Goal: Communication & Community: Participate in discussion

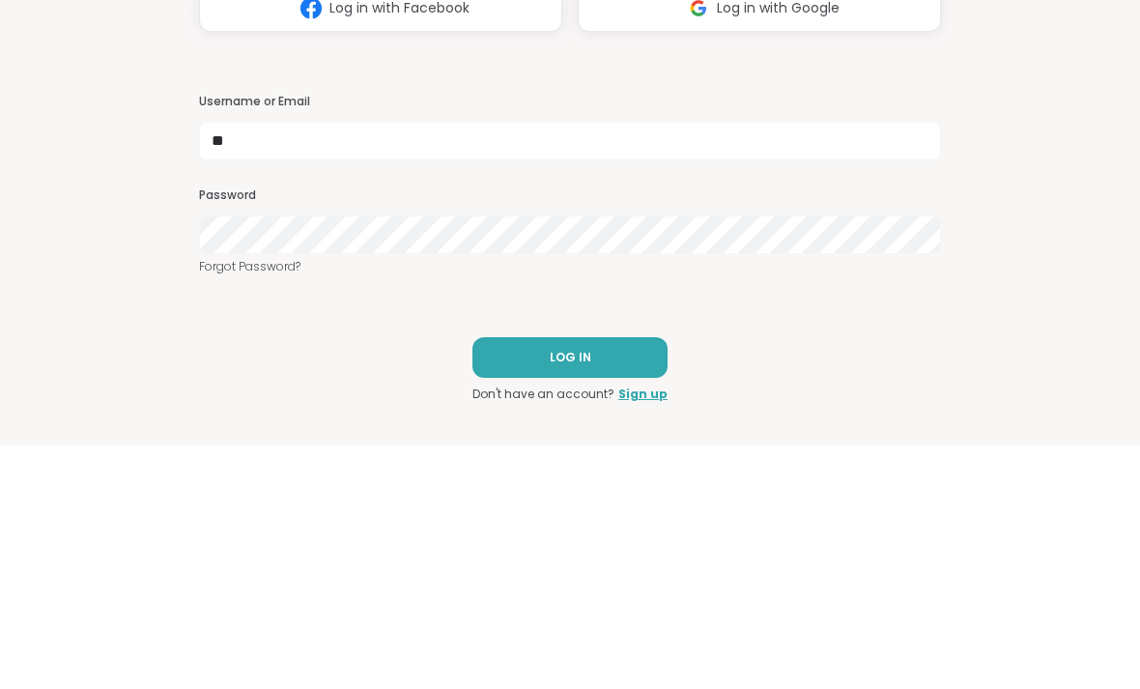
type input "*"
type input "**********"
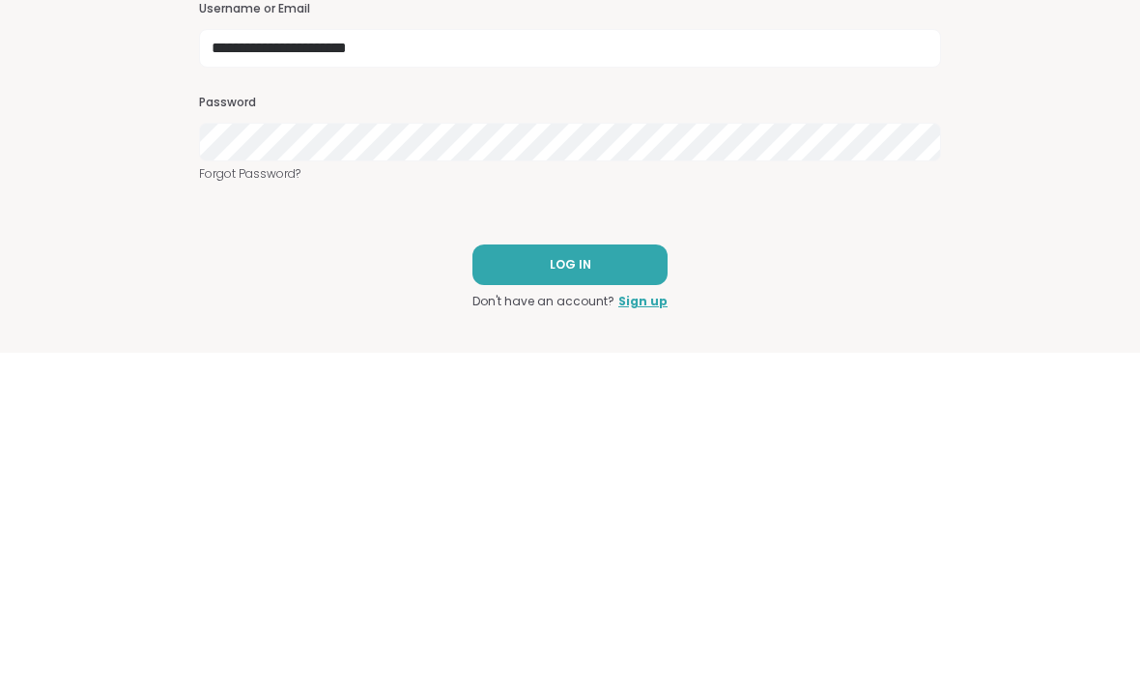
click at [588, 592] on span "LOG IN" at bounding box center [571, 600] width 42 height 17
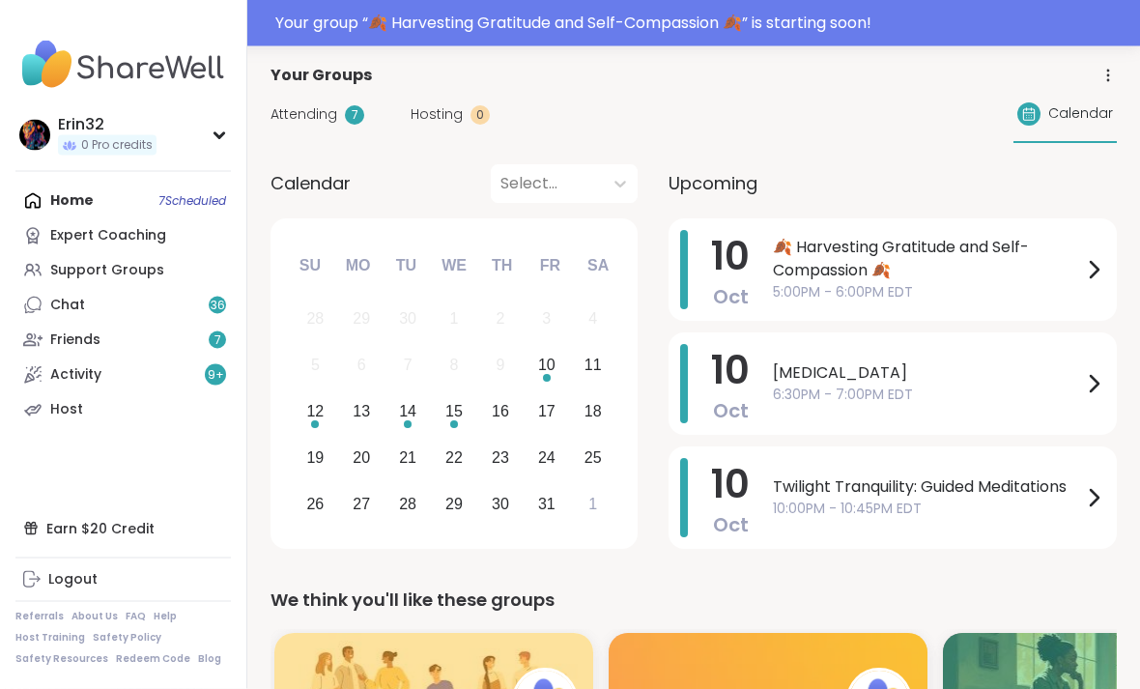
scroll to position [127, 0]
click at [1071, 275] on span "🍂 Harvesting Gratitude and Self-Compassion 🍂" at bounding box center [927, 259] width 309 height 46
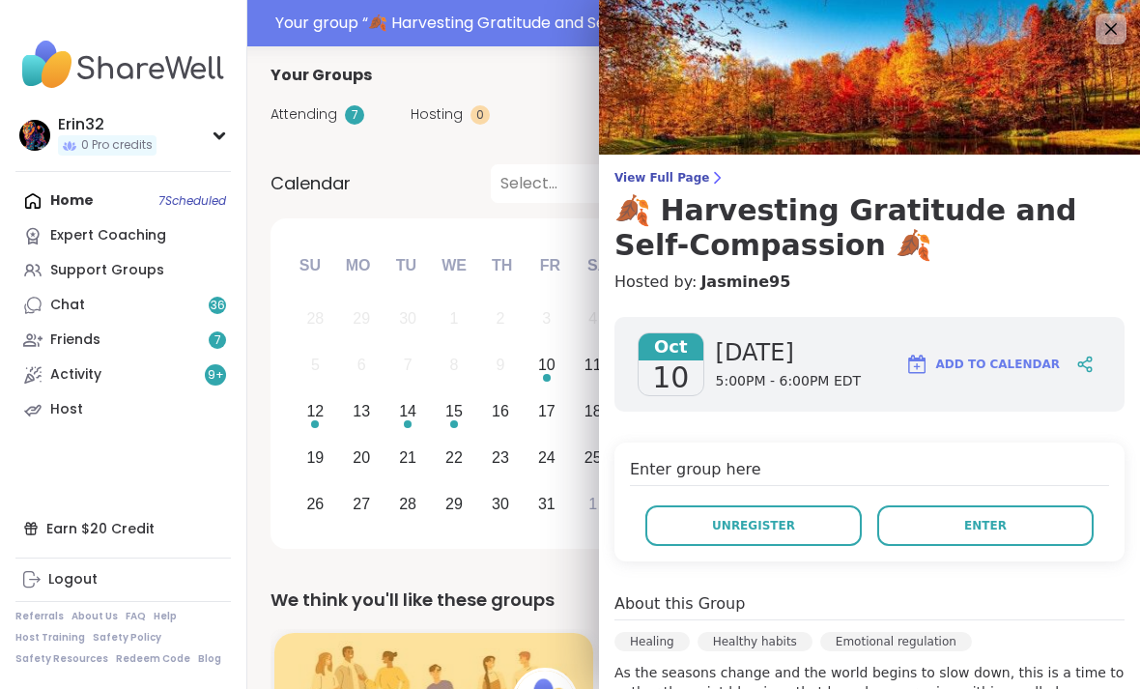
click at [645, 487] on div "Enter group here Unregister Enter" at bounding box center [869, 501] width 510 height 119
click at [567, 519] on div "26 27 28 29 30 31 1" at bounding box center [454, 503] width 324 height 46
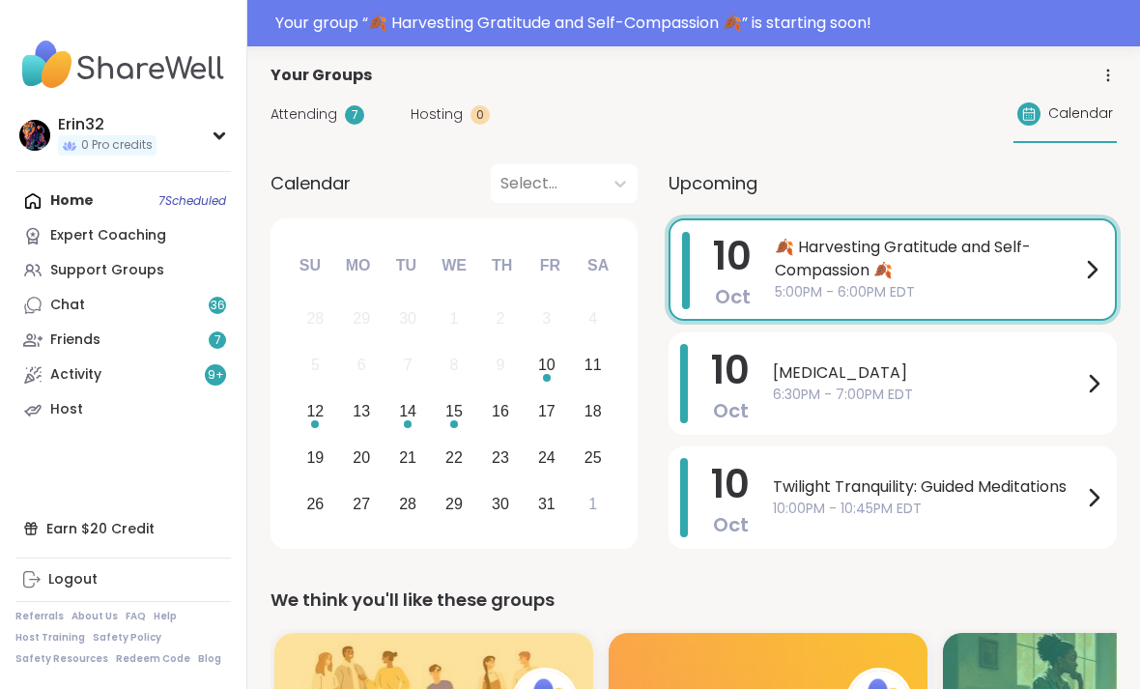
scroll to position [0, 0]
click at [1013, 409] on div "[MEDICAL_DATA] 6:30PM - 7:00PM EDT" at bounding box center [939, 383] width 332 height 79
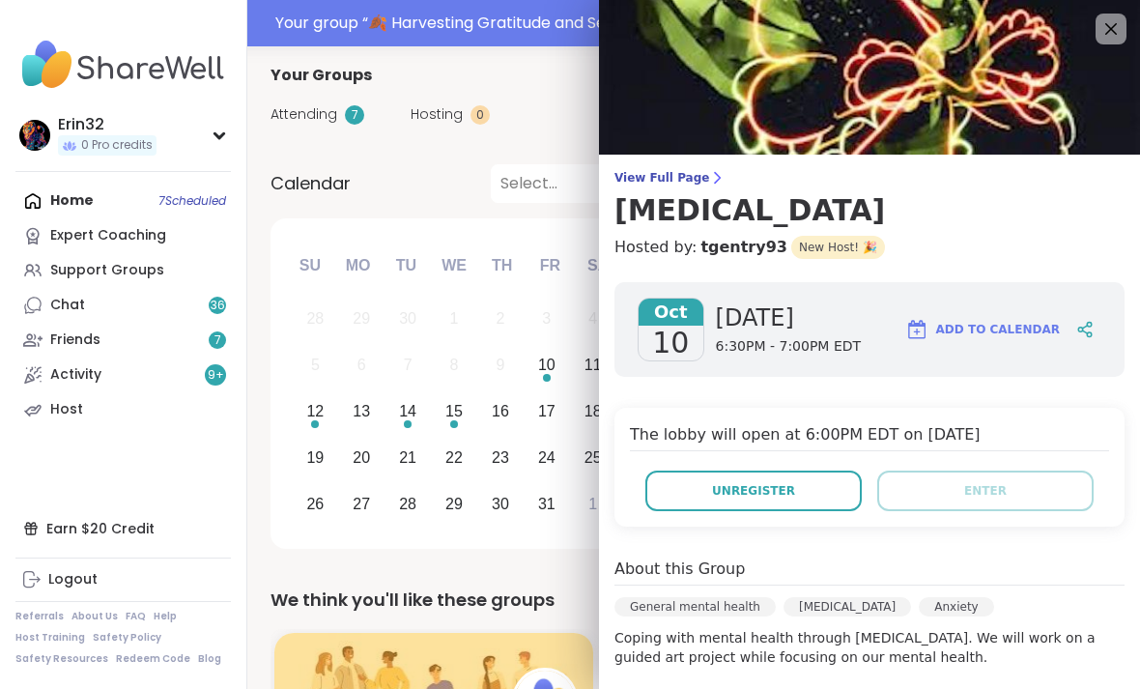
click at [1109, 33] on icon at bounding box center [1110, 28] width 23 height 23
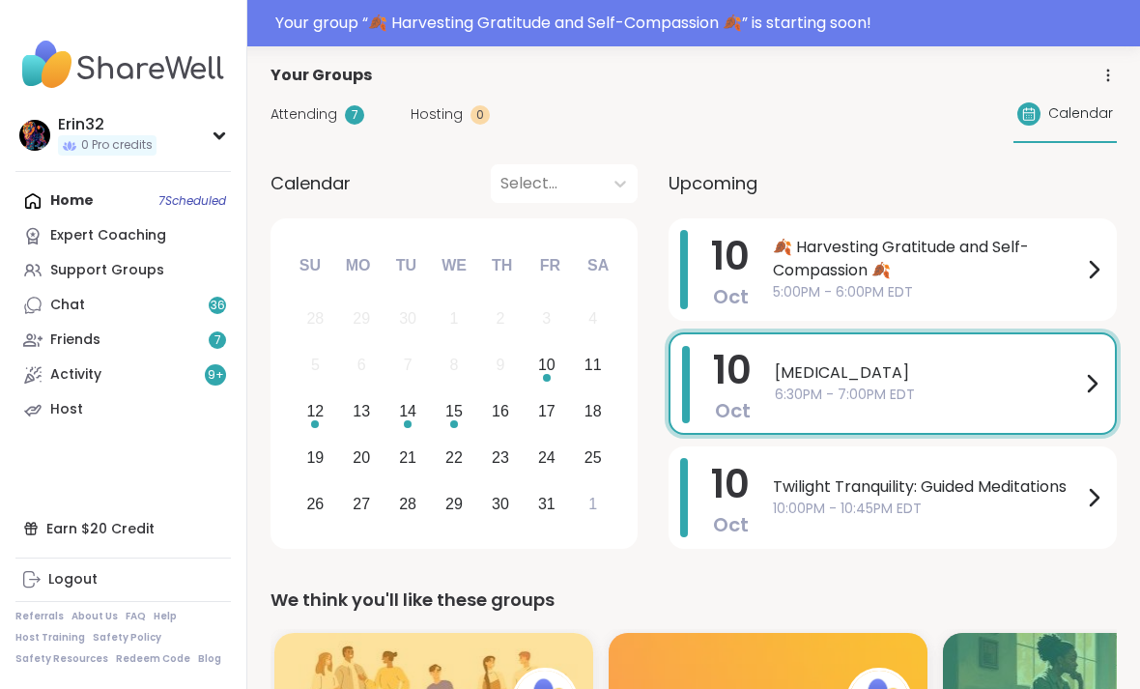
click at [1040, 268] on span "🍂 Harvesting Gratitude and Self-Compassion 🍂" at bounding box center [927, 259] width 309 height 46
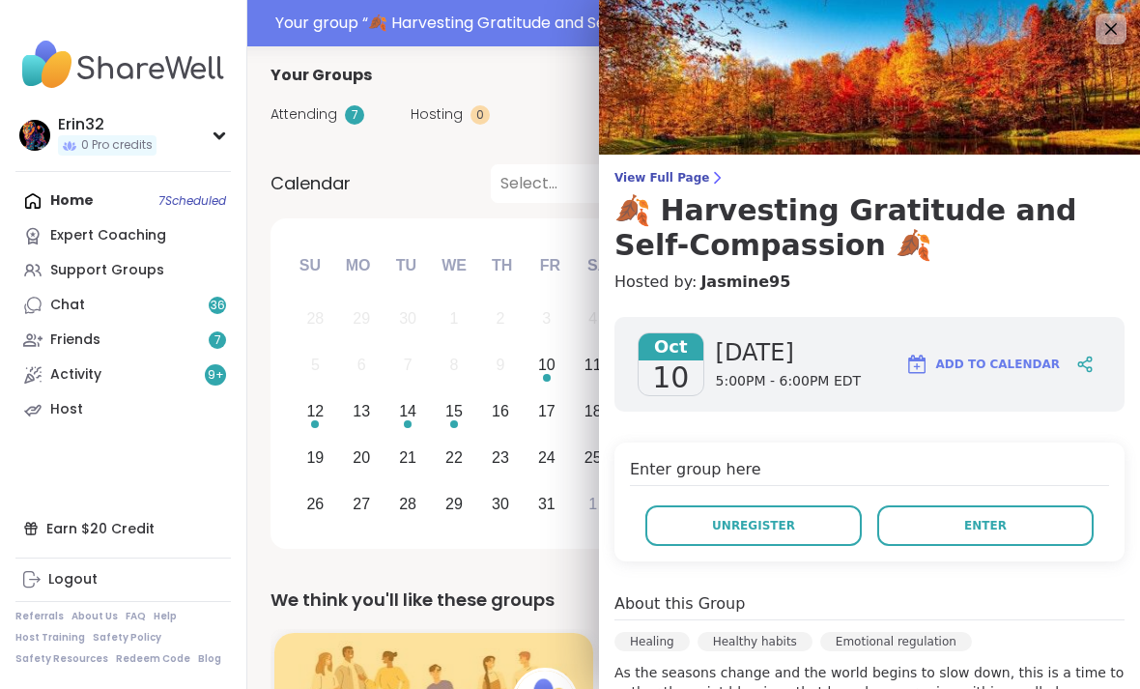
click at [1009, 524] on button "Enter" at bounding box center [985, 525] width 216 height 41
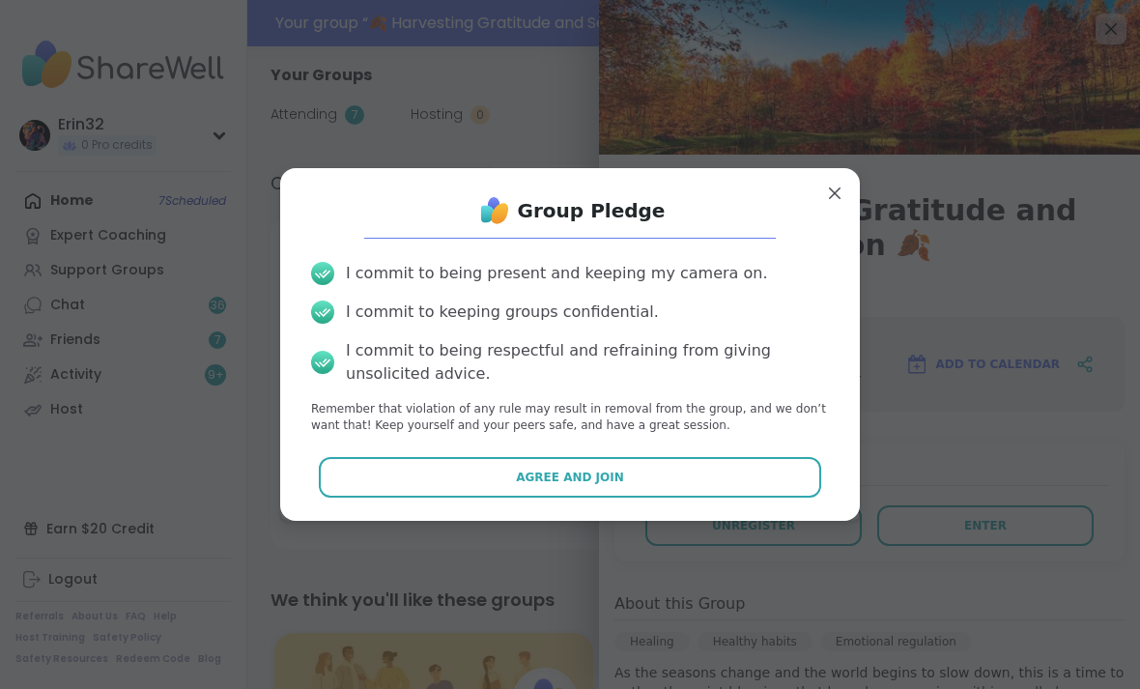
click at [657, 497] on button "Agree and Join" at bounding box center [570, 477] width 503 height 41
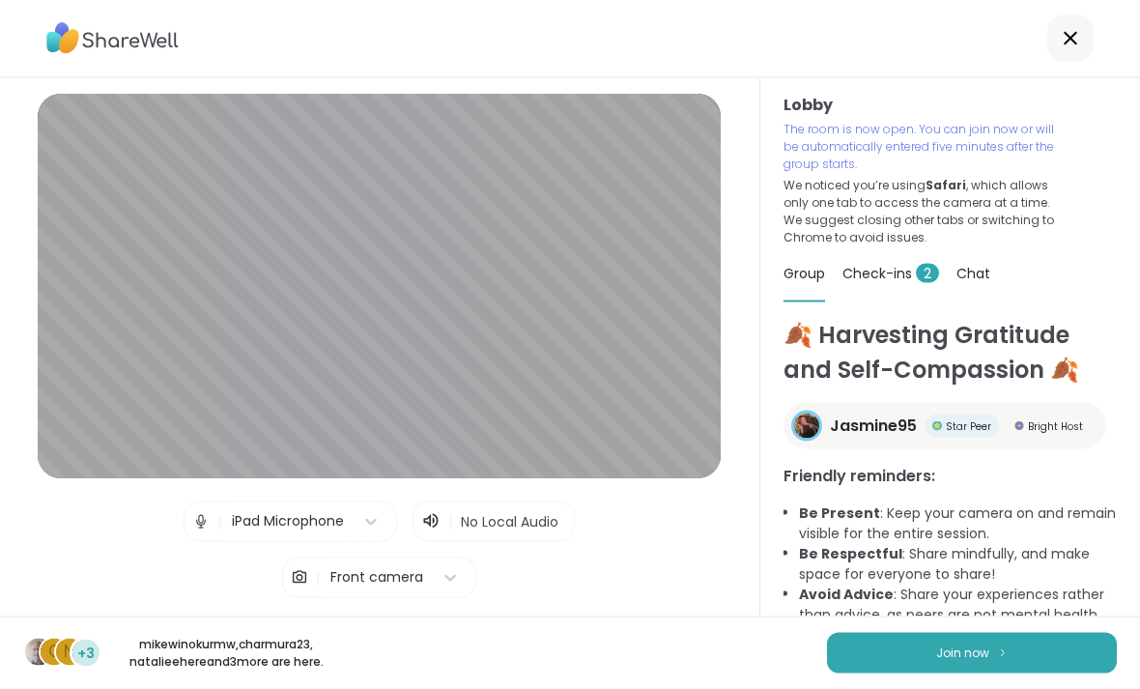
click at [997, 658] on img at bounding box center [1003, 652] width 12 height 11
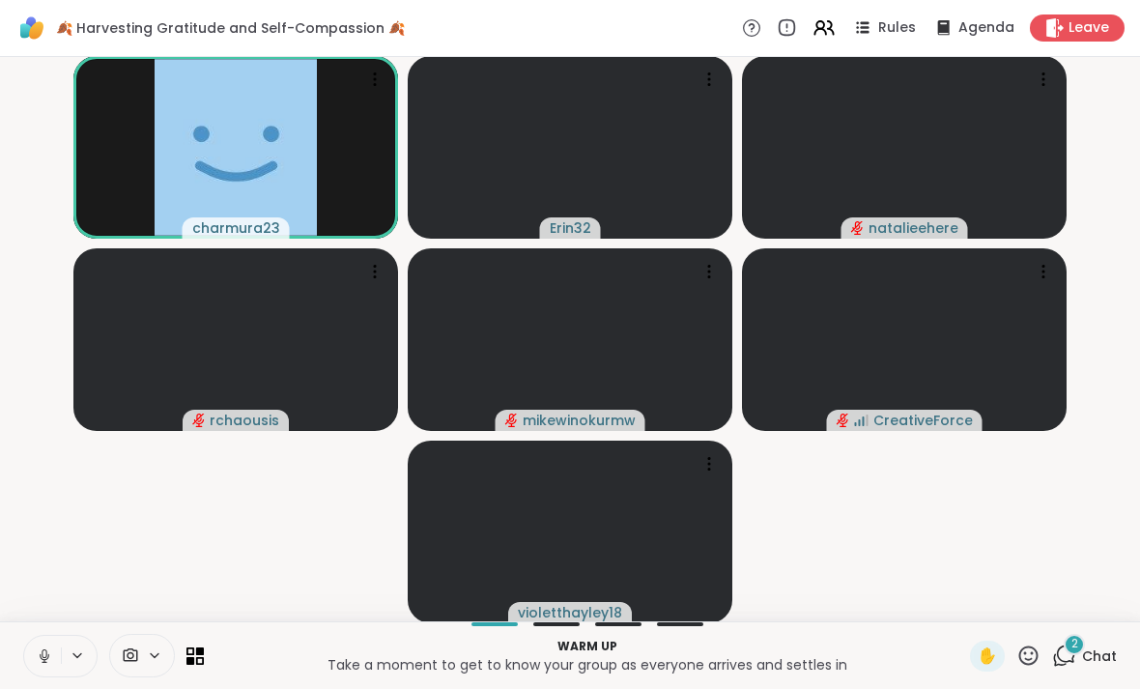
click at [1089, 657] on span "Chat" at bounding box center [1099, 655] width 35 height 19
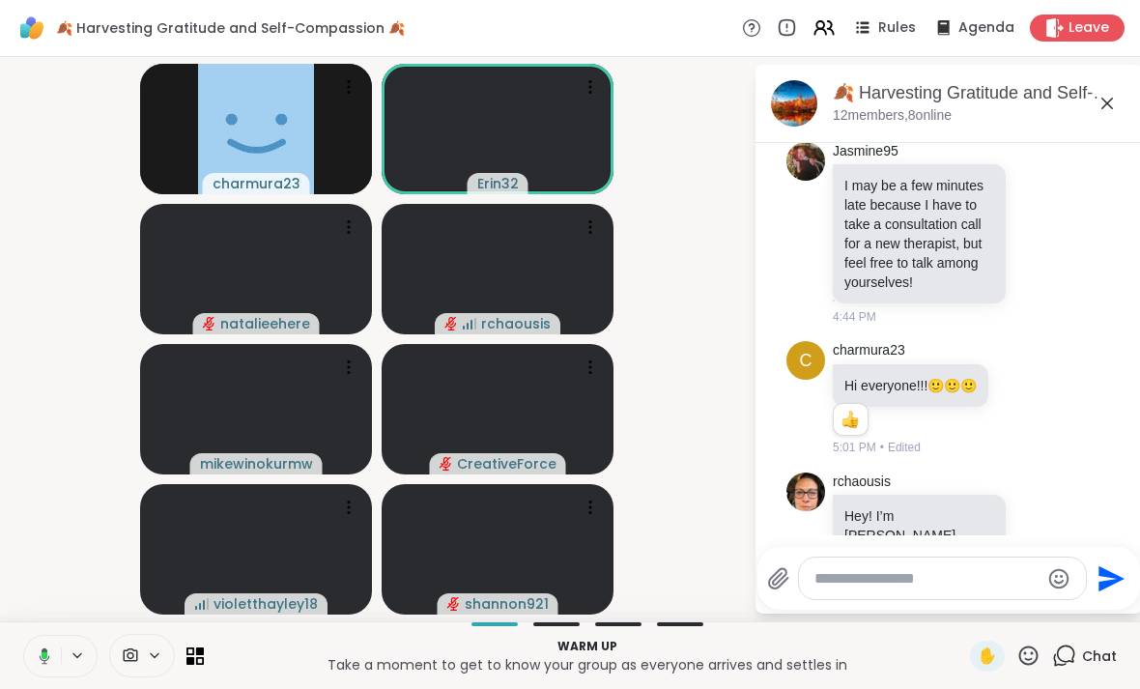
scroll to position [27, 0]
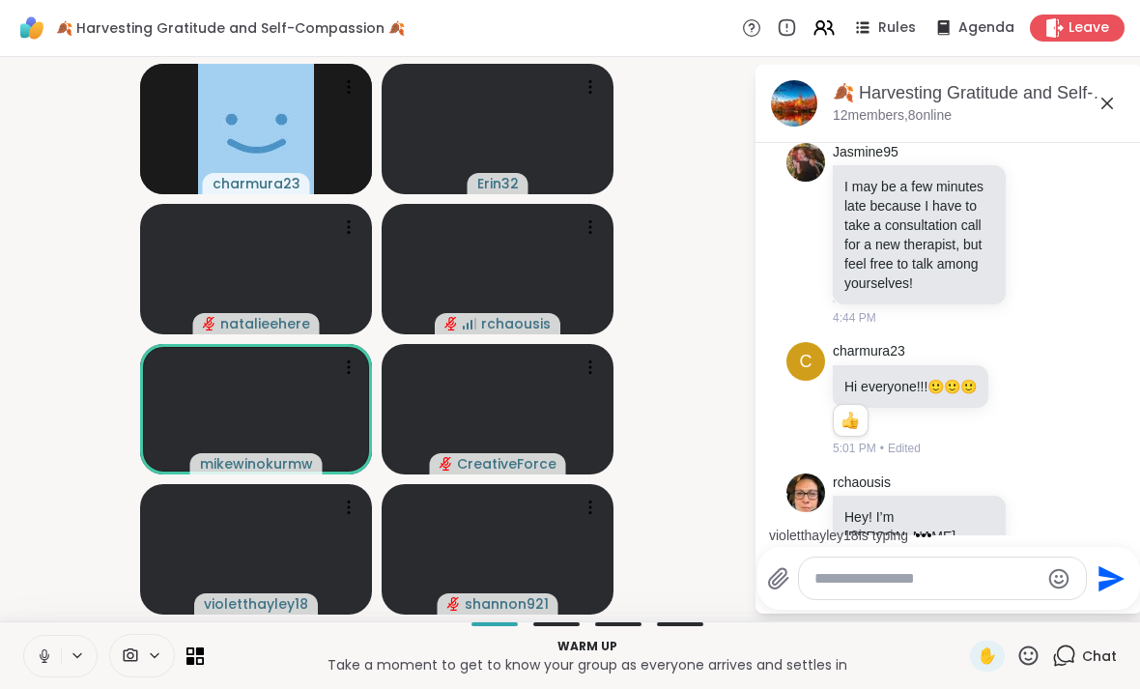
click at [987, 585] on textarea "Type your message" at bounding box center [926, 578] width 225 height 19
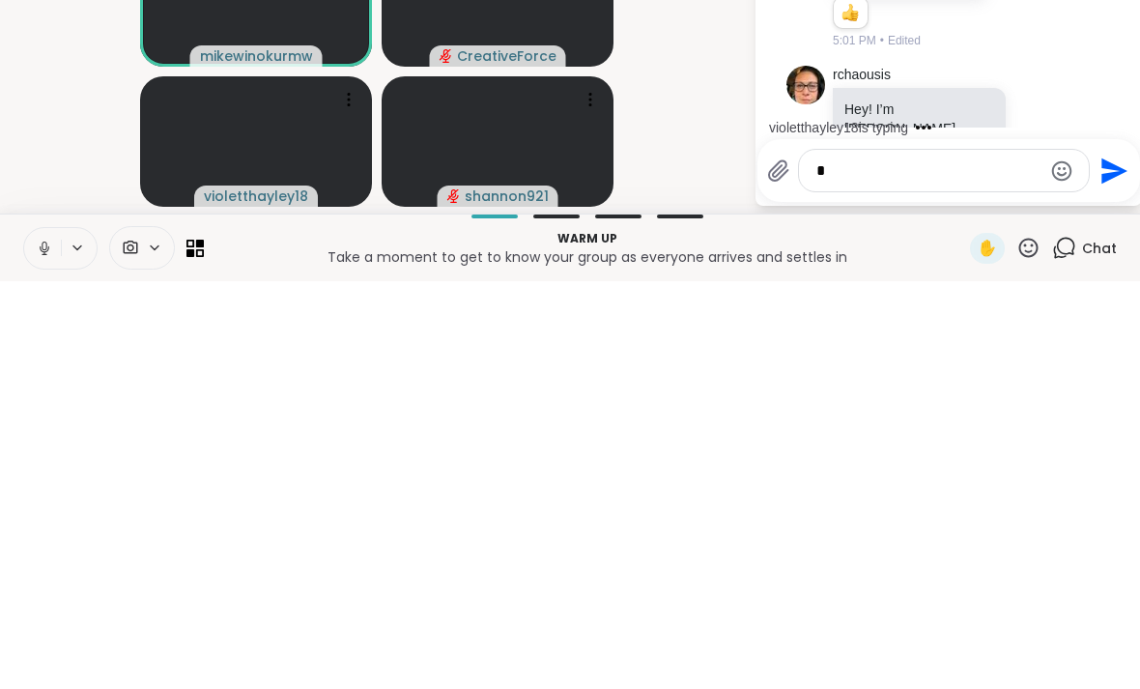
type textarea "**"
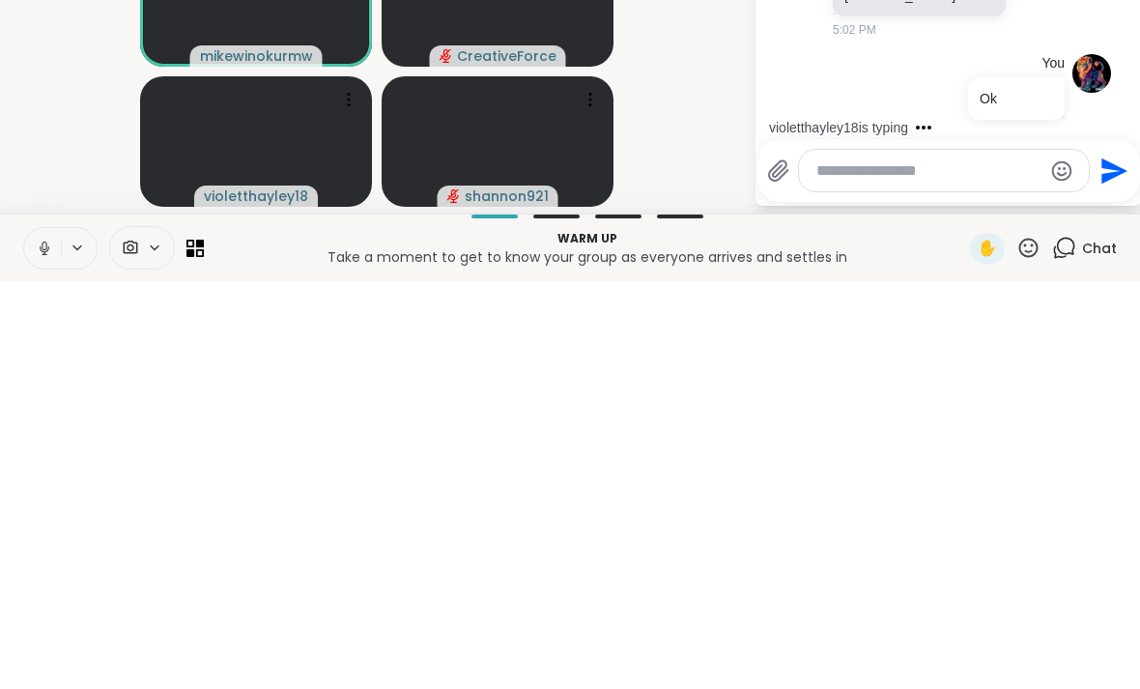
click at [1113, 565] on icon "Send" at bounding box center [1114, 578] width 26 height 26
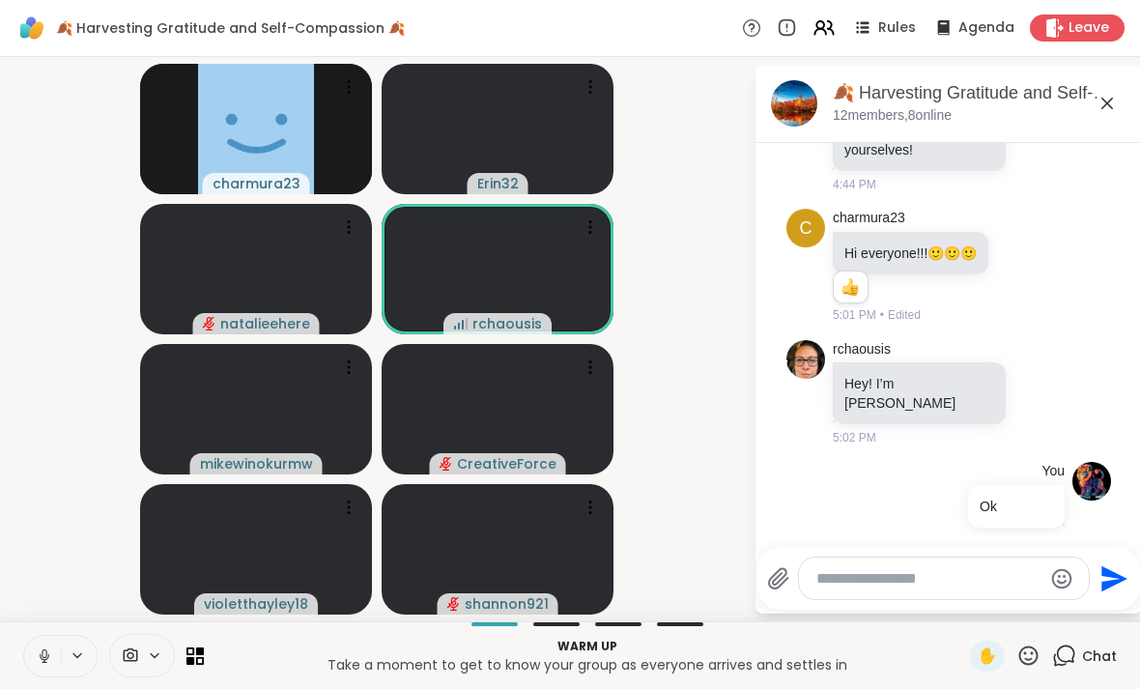
scroll to position [282, 0]
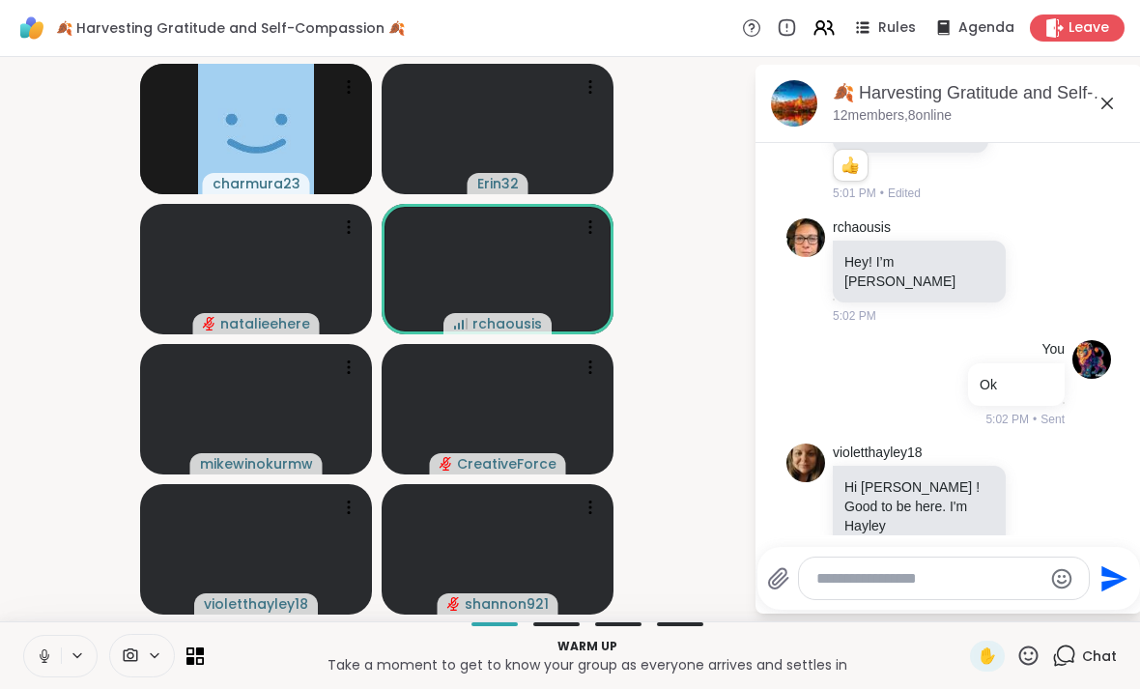
click at [1113, 93] on icon at bounding box center [1106, 103] width 23 height 23
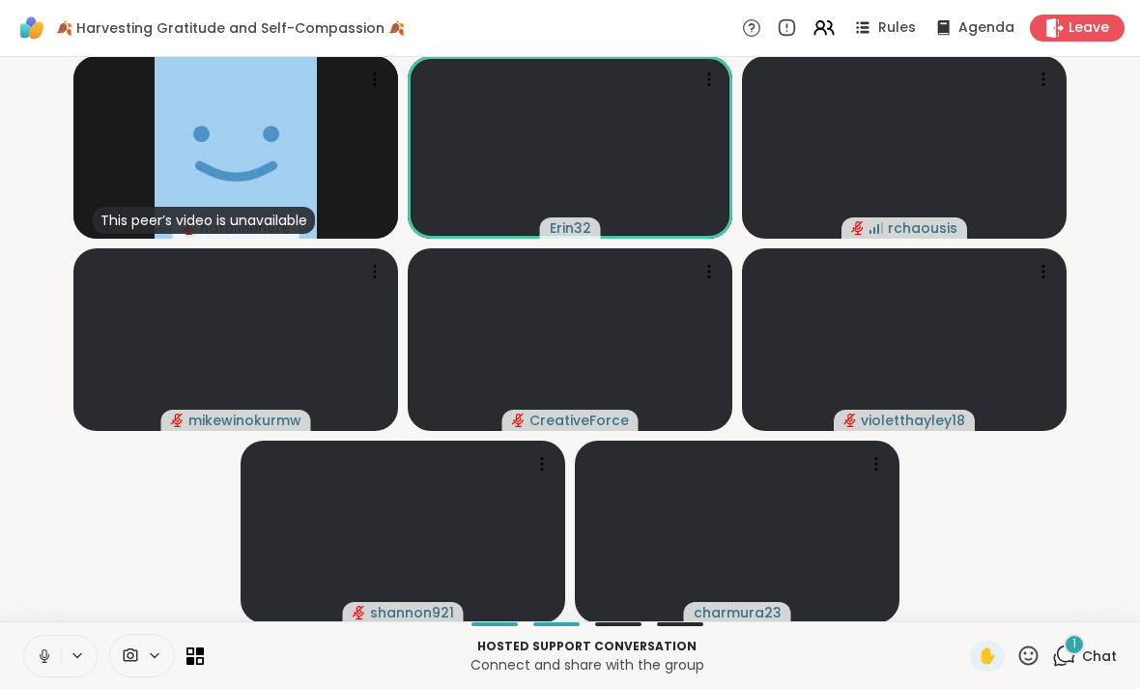
click at [1090, 654] on span "Chat" at bounding box center [1099, 655] width 35 height 19
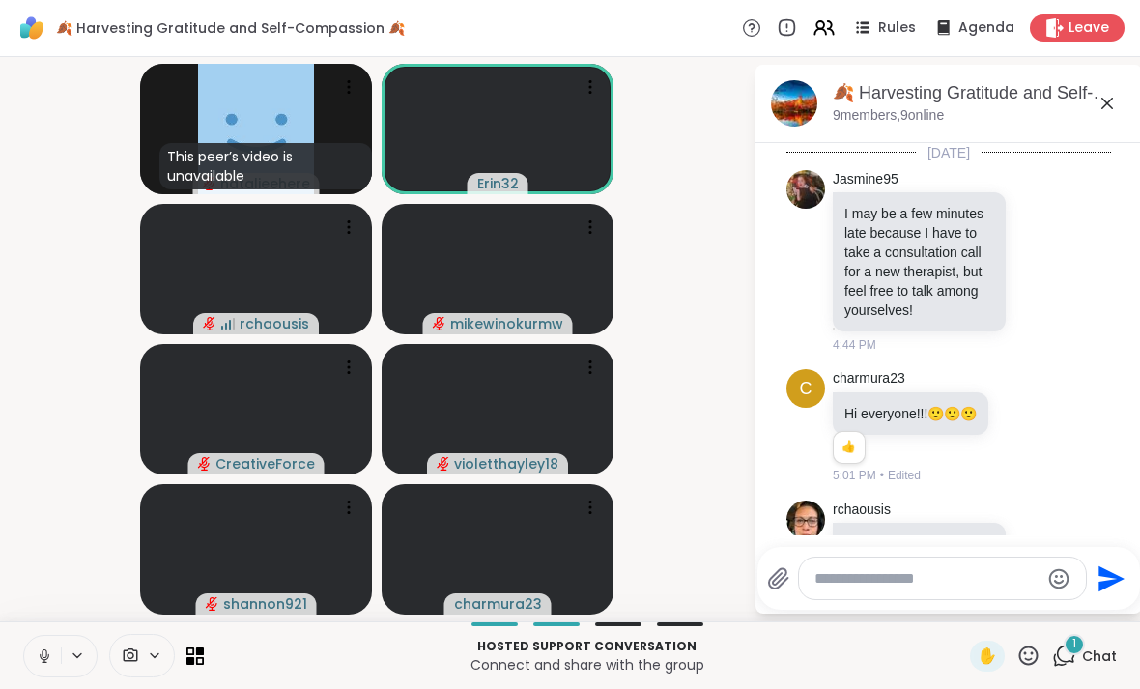
scroll to position [496, 0]
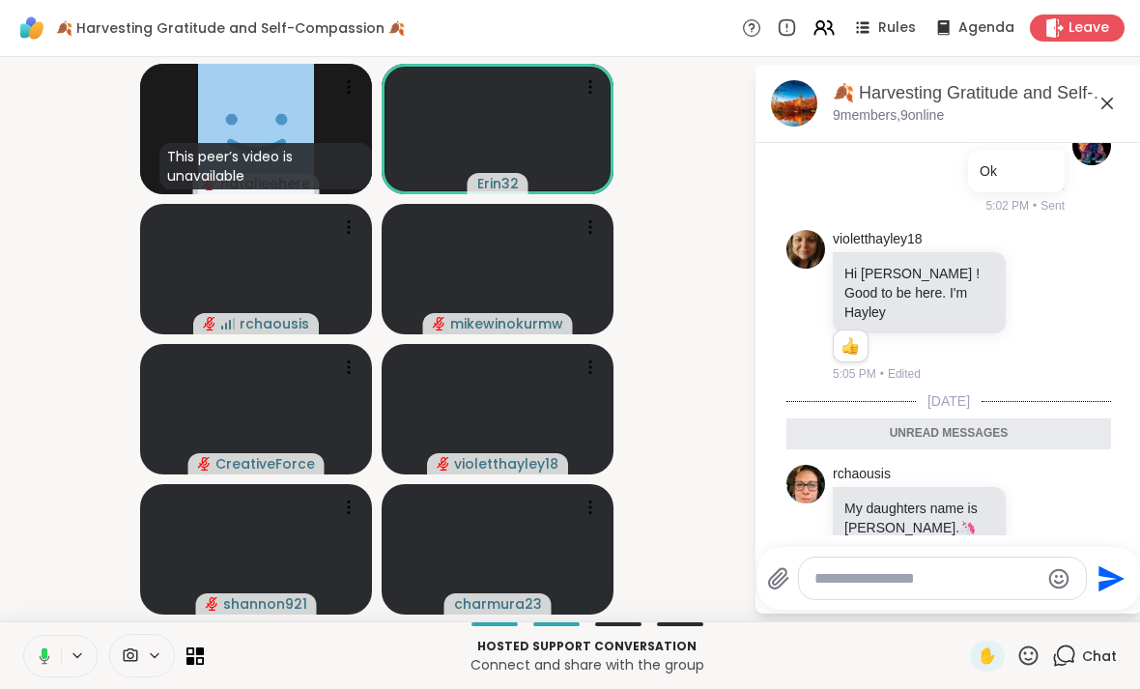
click at [1097, 103] on icon at bounding box center [1106, 103] width 23 height 23
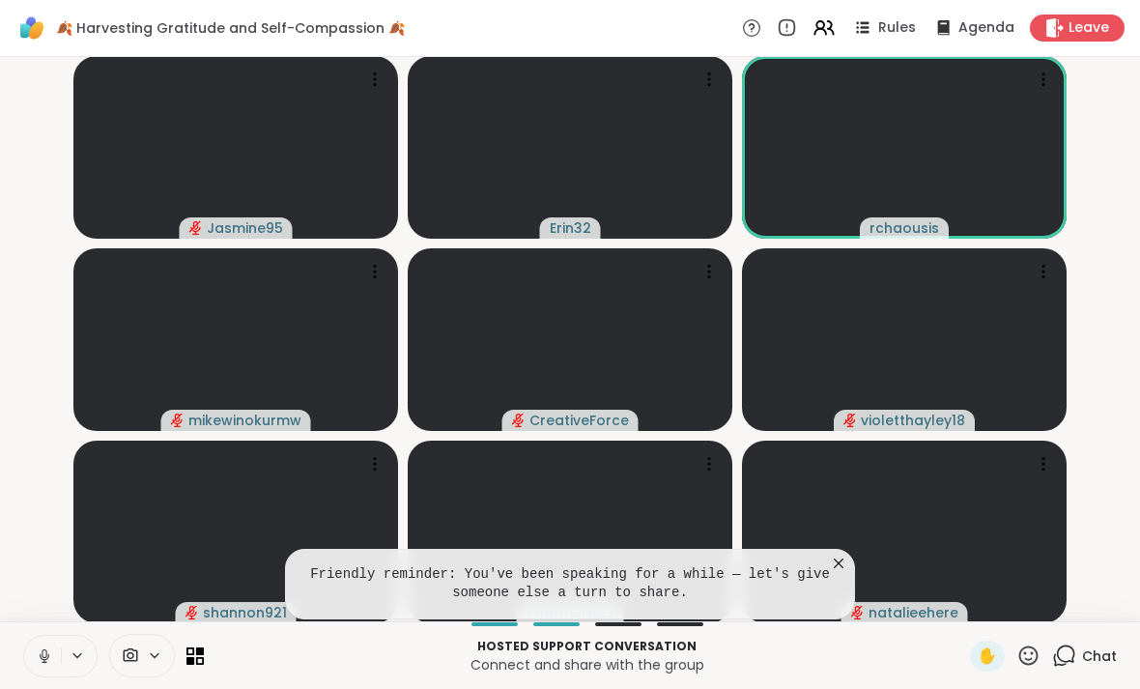
click at [835, 549] on video at bounding box center [904, 531] width 325 height 183
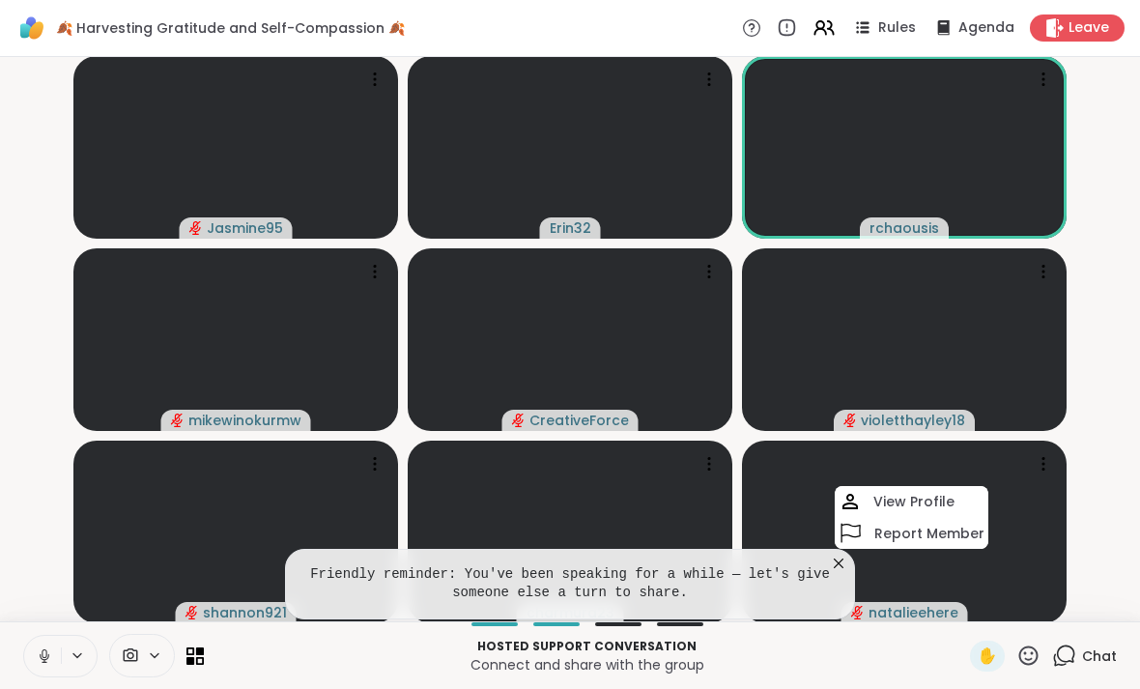
click at [847, 562] on icon at bounding box center [838, 563] width 19 height 19
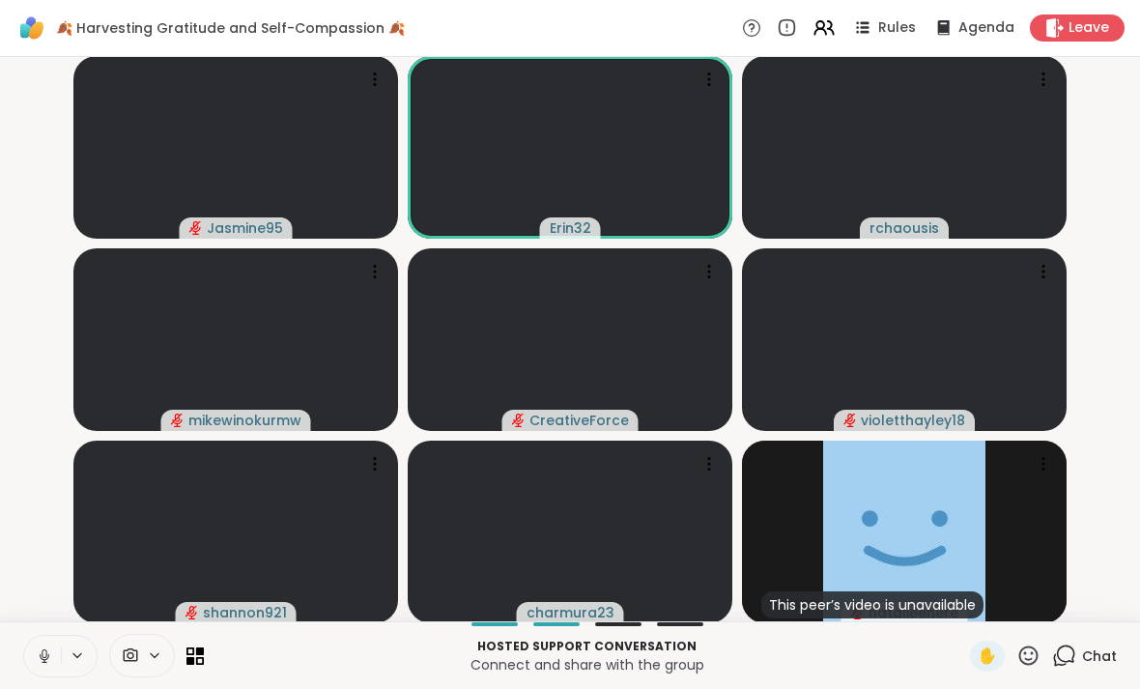
click at [49, 659] on icon at bounding box center [44, 655] width 17 height 17
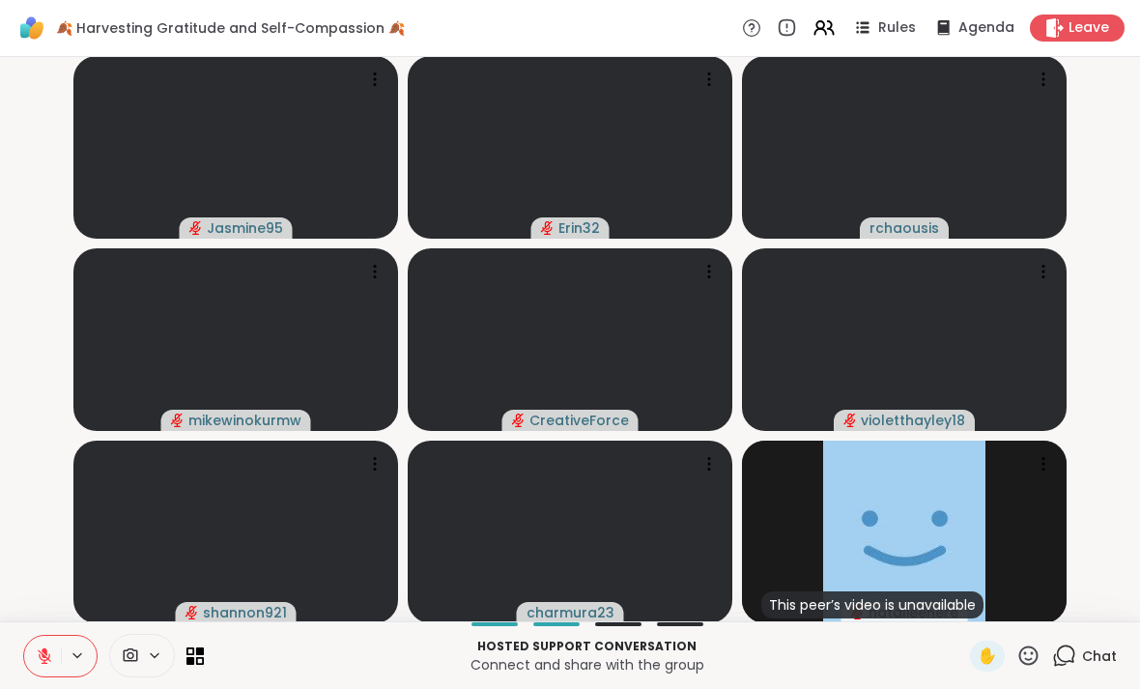
click at [54, 667] on button at bounding box center [42, 656] width 37 height 41
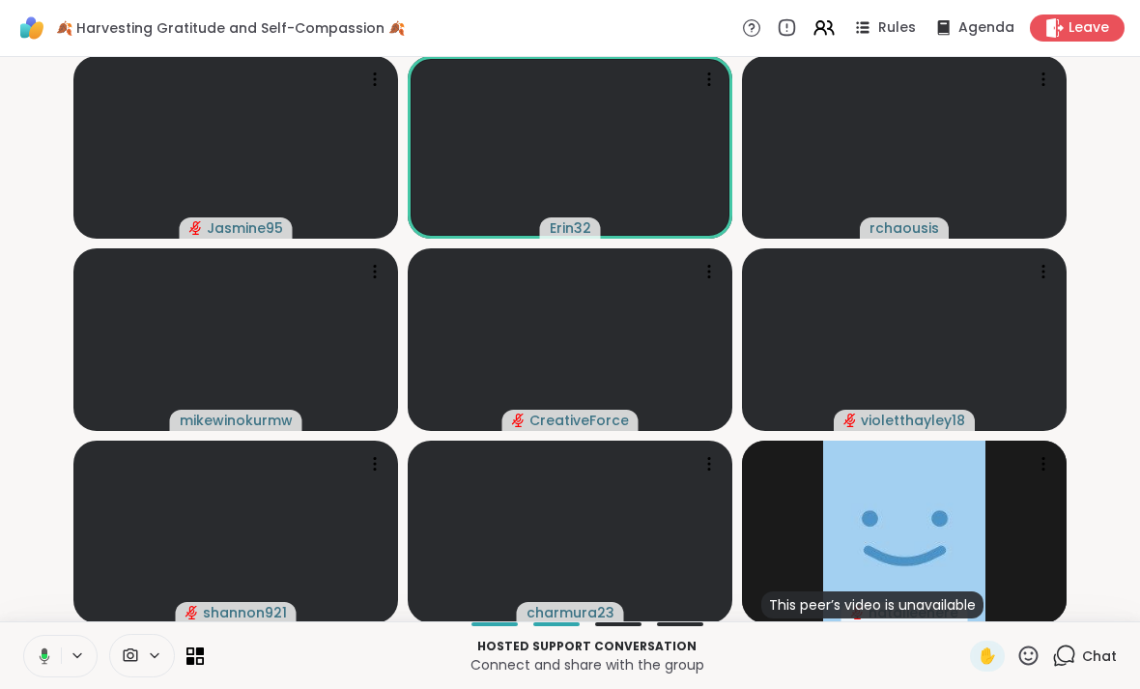
click at [123, 660] on icon at bounding box center [130, 655] width 17 height 18
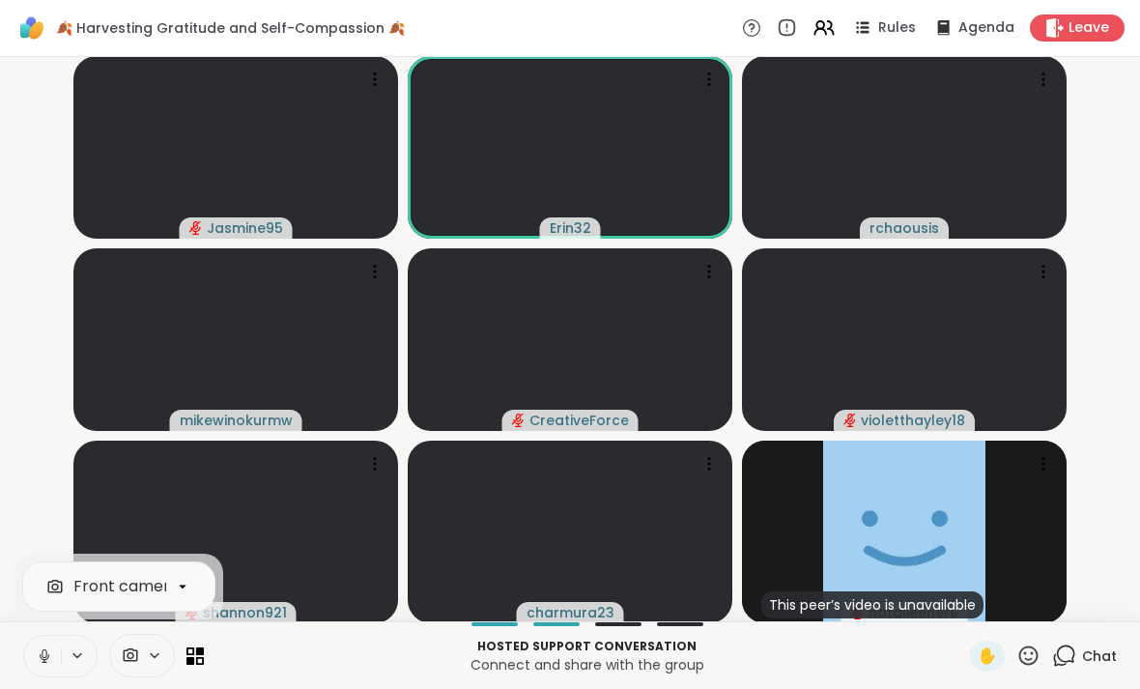
click at [55, 659] on button at bounding box center [42, 656] width 37 height 41
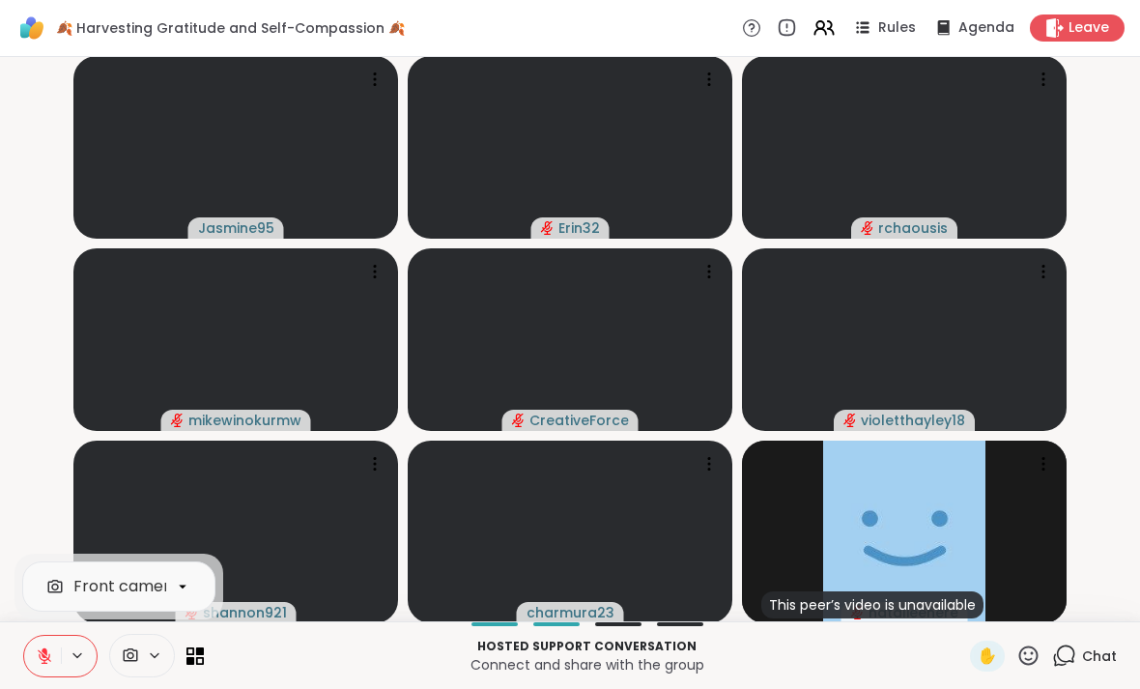
click at [1098, 650] on span "Chat" at bounding box center [1099, 655] width 35 height 19
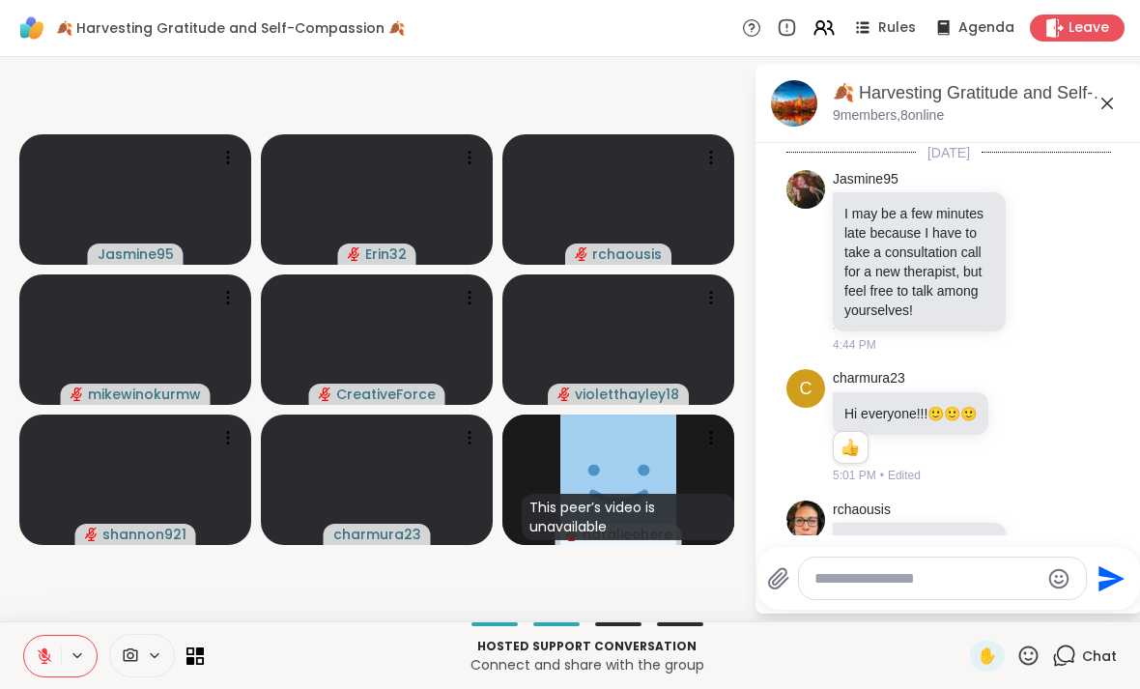
scroll to position [431, 0]
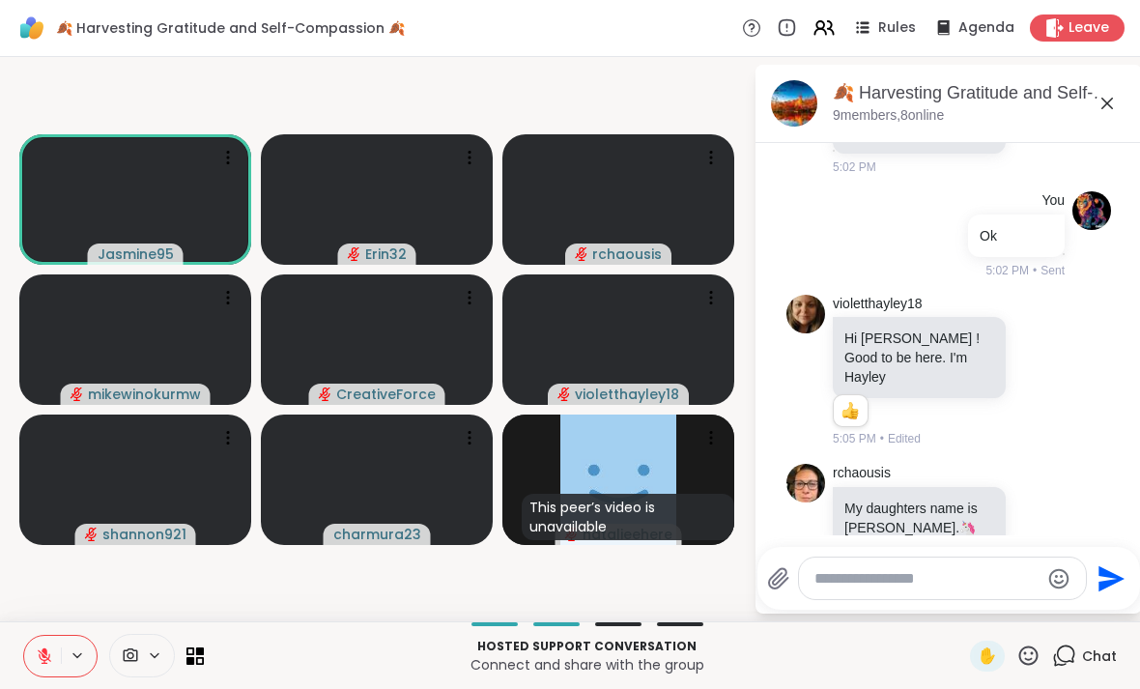
click at [1101, 107] on icon at bounding box center [1106, 103] width 23 height 23
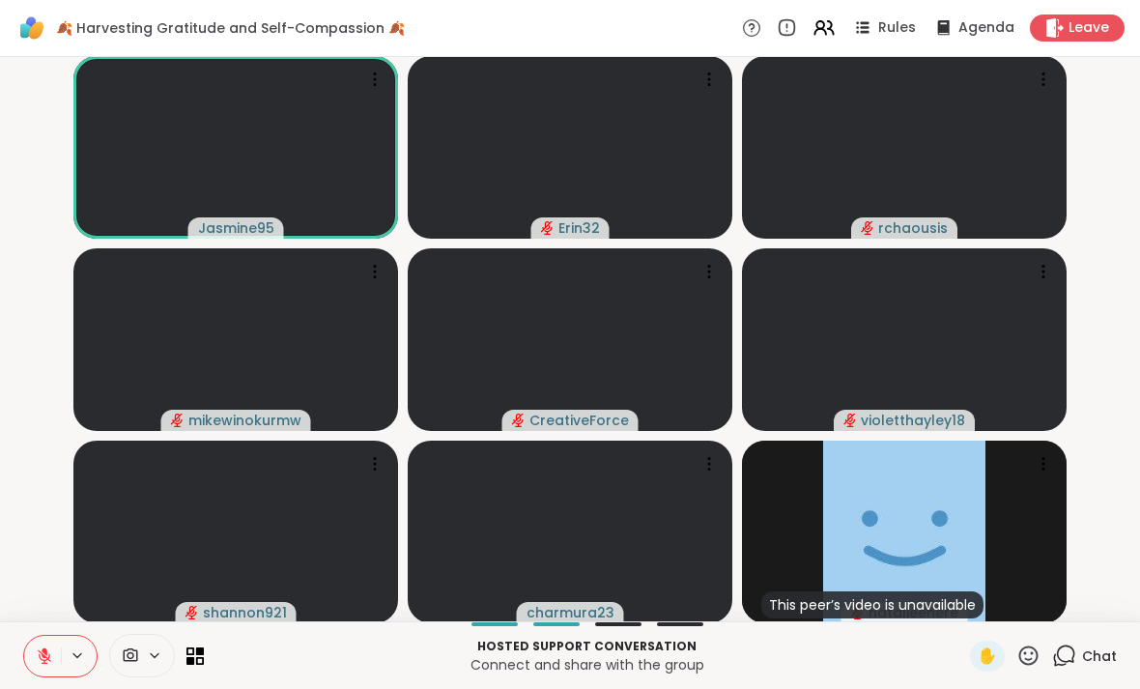
click at [64, 652] on button at bounding box center [79, 655] width 36 height 16
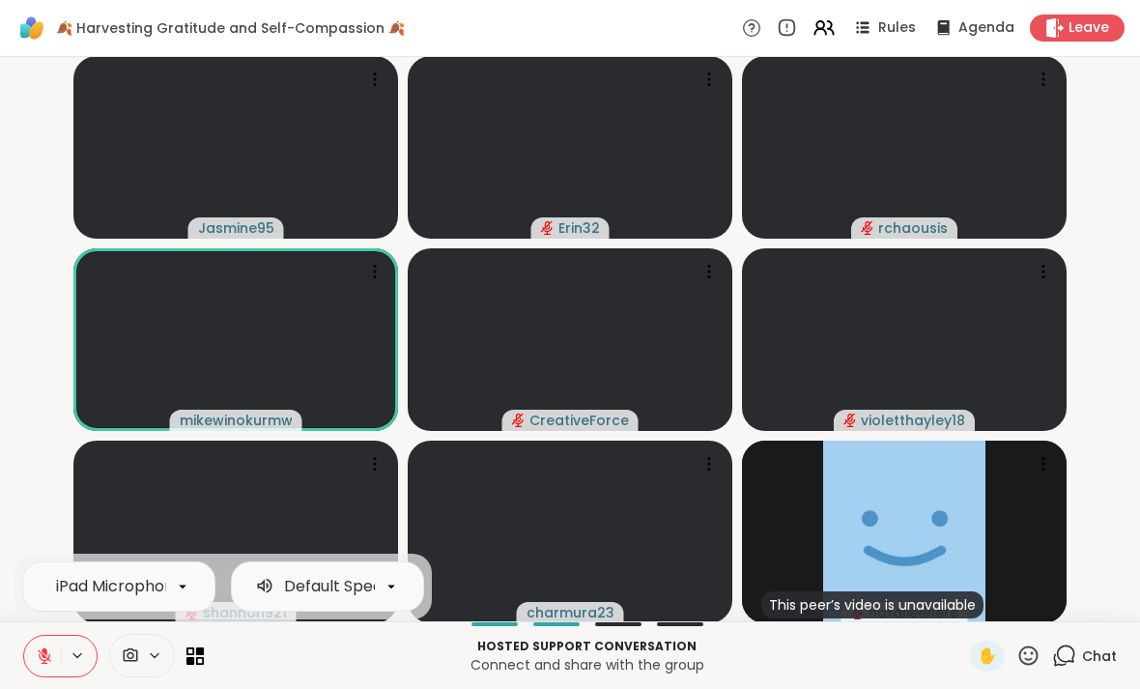
click at [34, 650] on button at bounding box center [42, 656] width 37 height 41
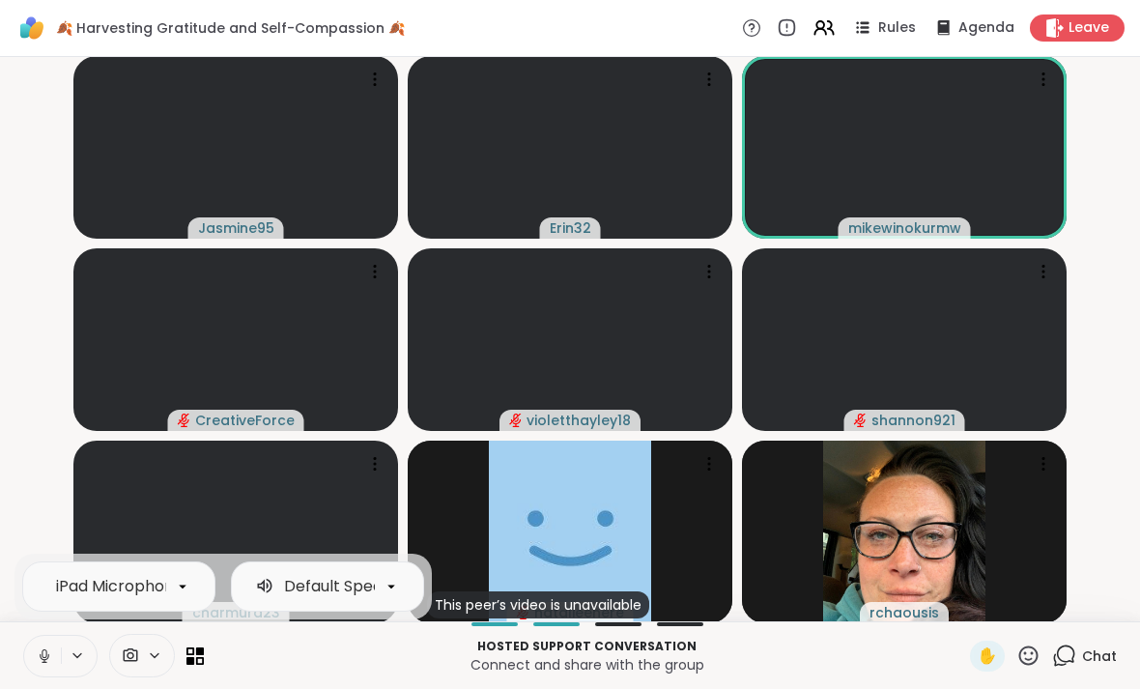
click at [30, 500] on video-player-container "Jasmine95 Erin32 mikewinokurmw CreativeForce violetthayley18 shannon921 charmur…" at bounding box center [570, 339] width 1117 height 549
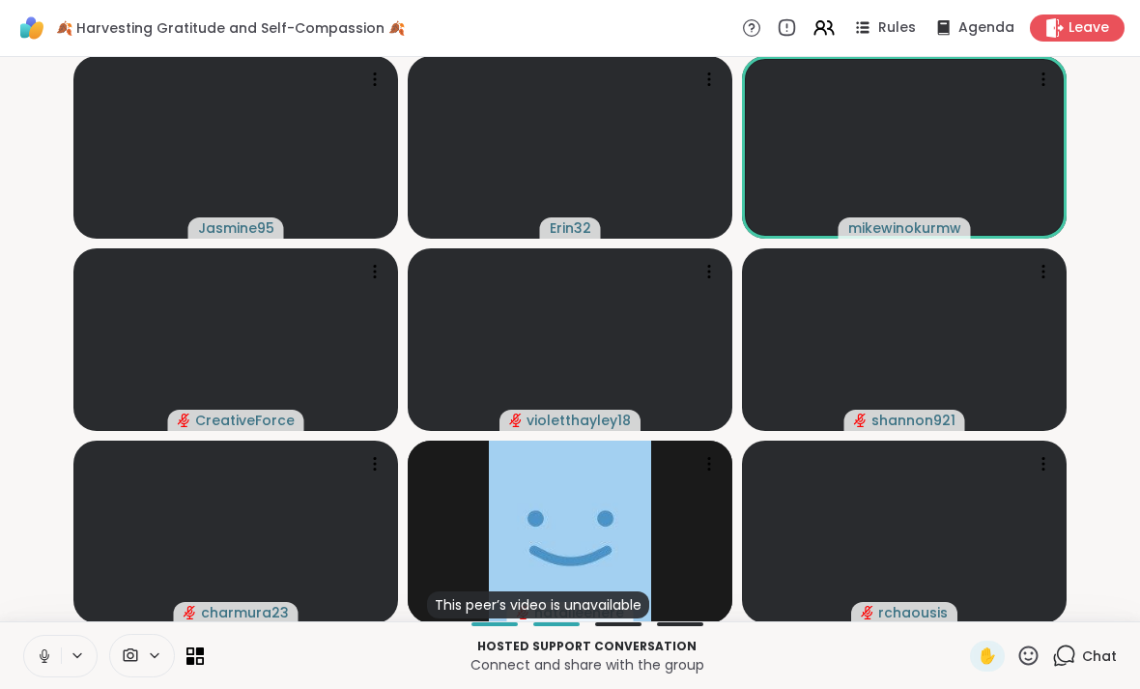
click at [27, 664] on button at bounding box center [42, 656] width 37 height 41
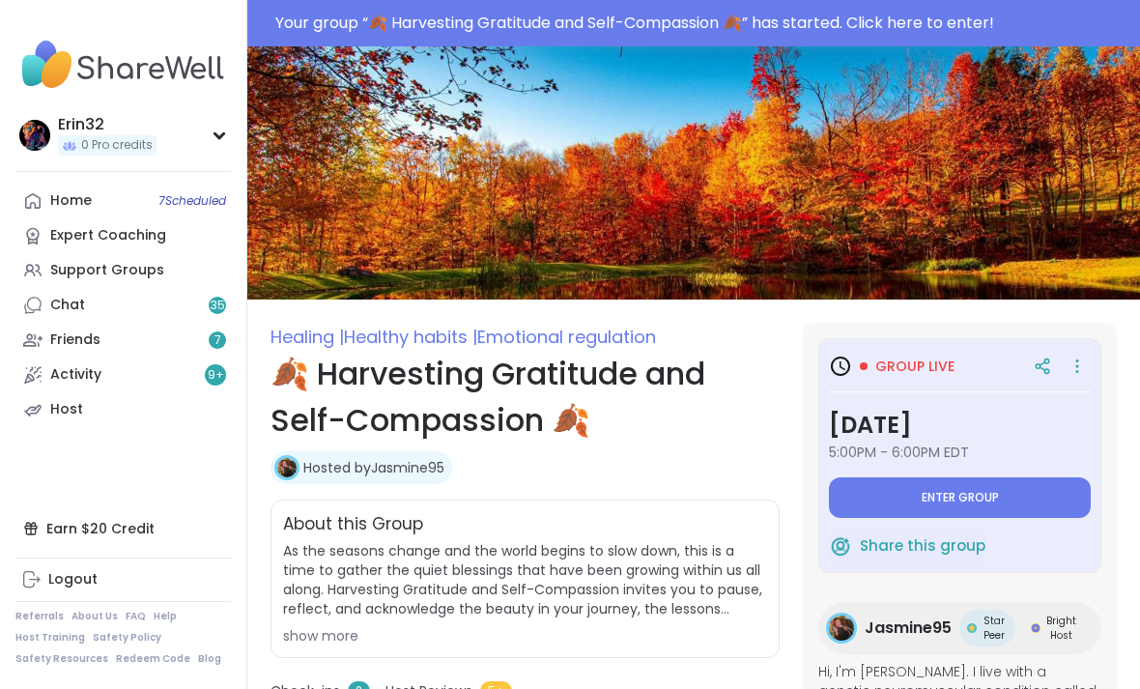
type textarea "*"
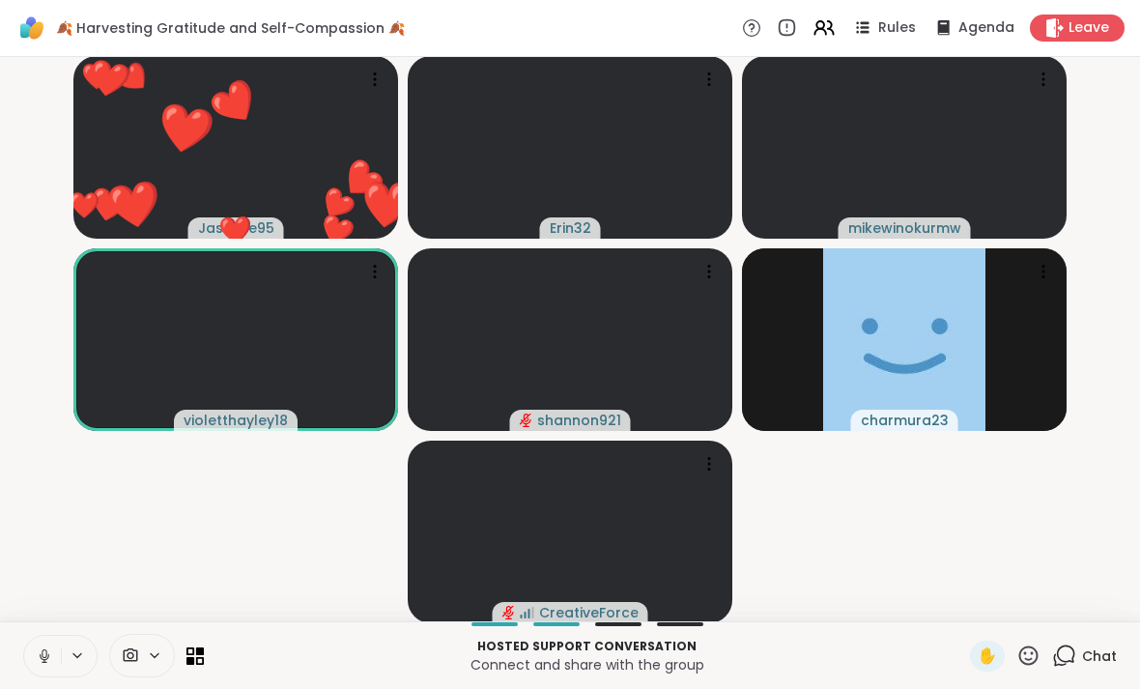
click at [47, 641] on button at bounding box center [42, 656] width 37 height 41
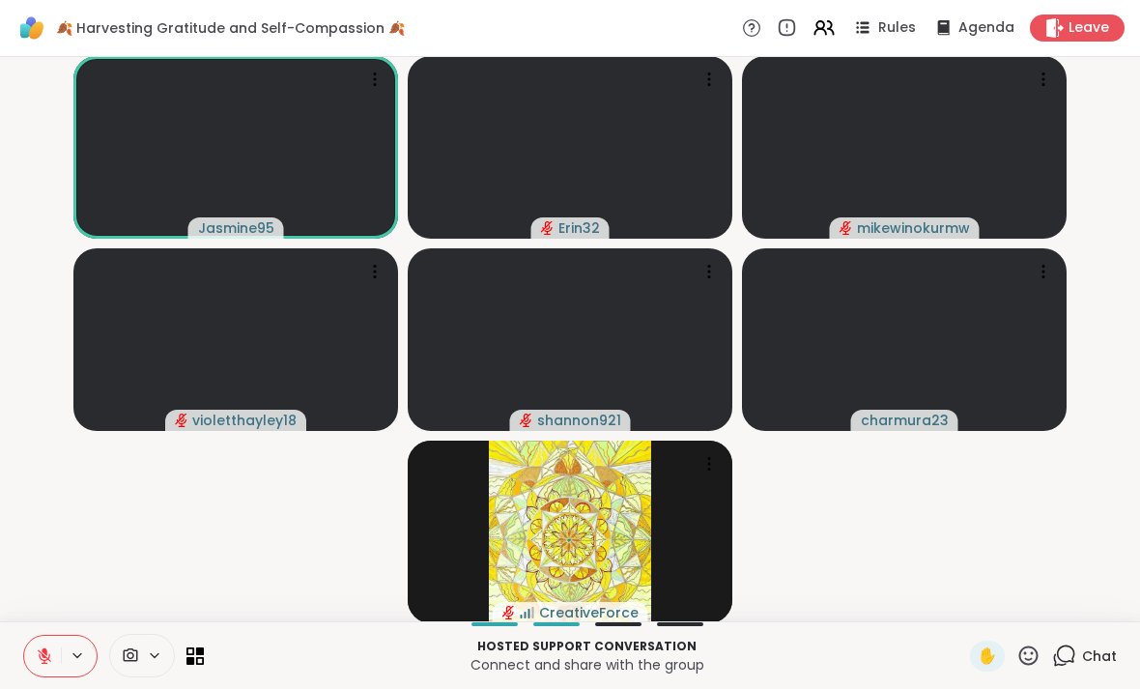
click at [17, 643] on div "Hosted support conversation Connect and share with the group ✋ Chat" at bounding box center [570, 655] width 1140 height 68
click at [65, 648] on button at bounding box center [79, 655] width 36 height 16
click at [46, 661] on icon at bounding box center [44, 655] width 17 height 17
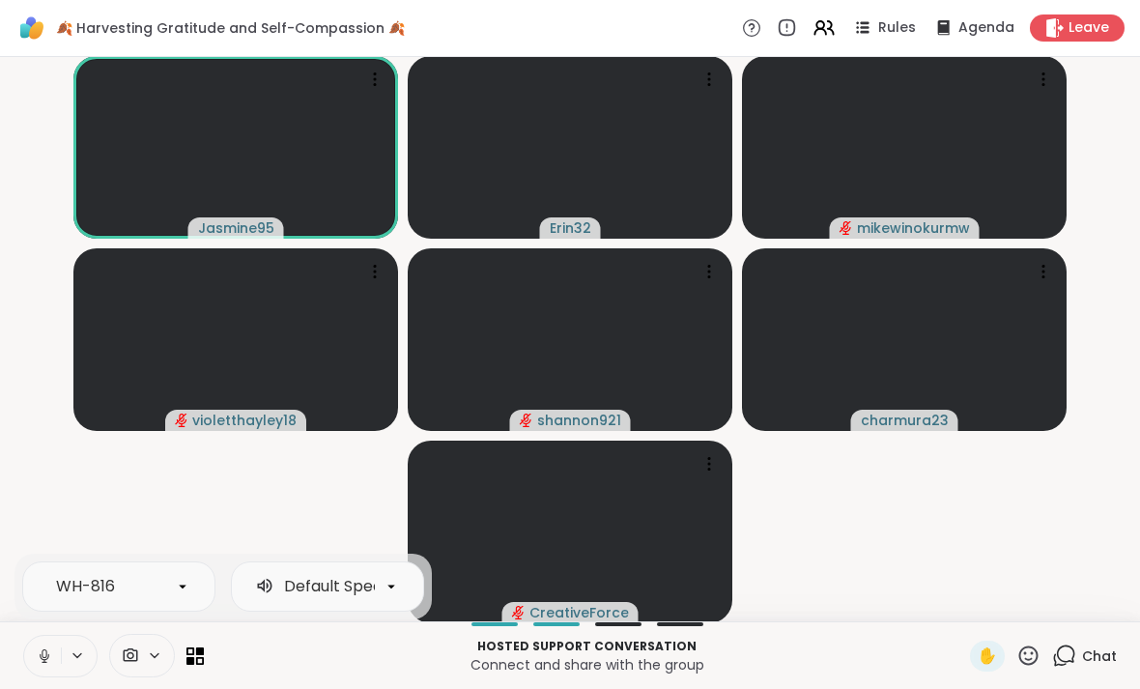
click at [27, 660] on button at bounding box center [42, 656] width 37 height 41
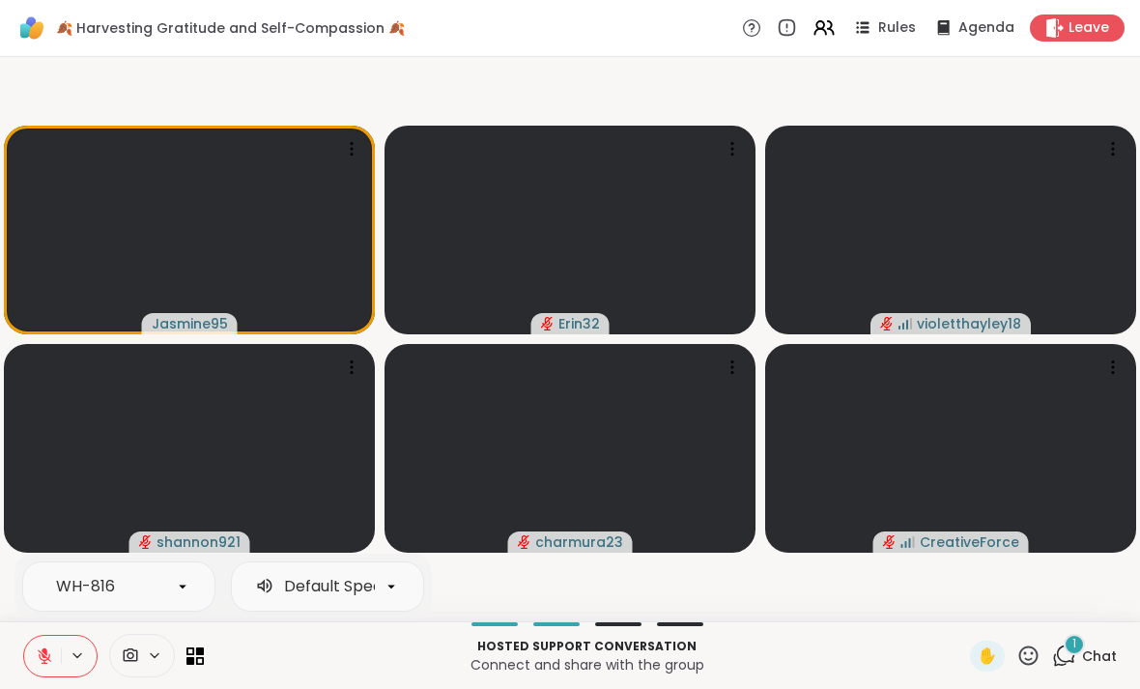
click at [1091, 659] on span "Chat" at bounding box center [1099, 655] width 35 height 19
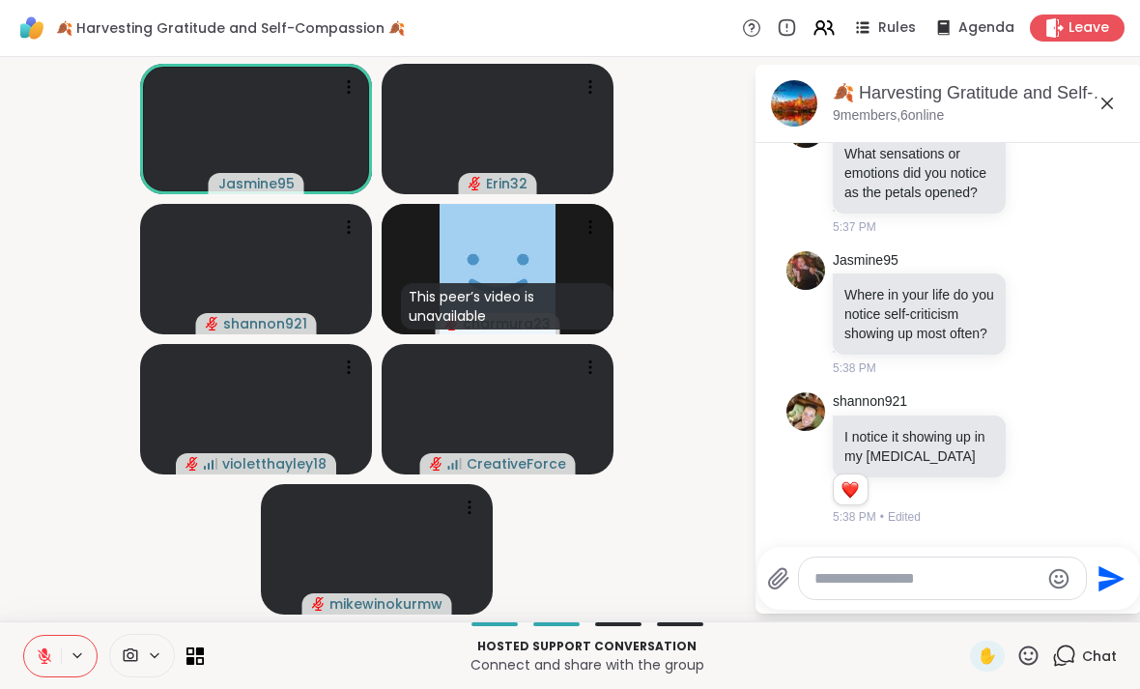
scroll to position [1704, 0]
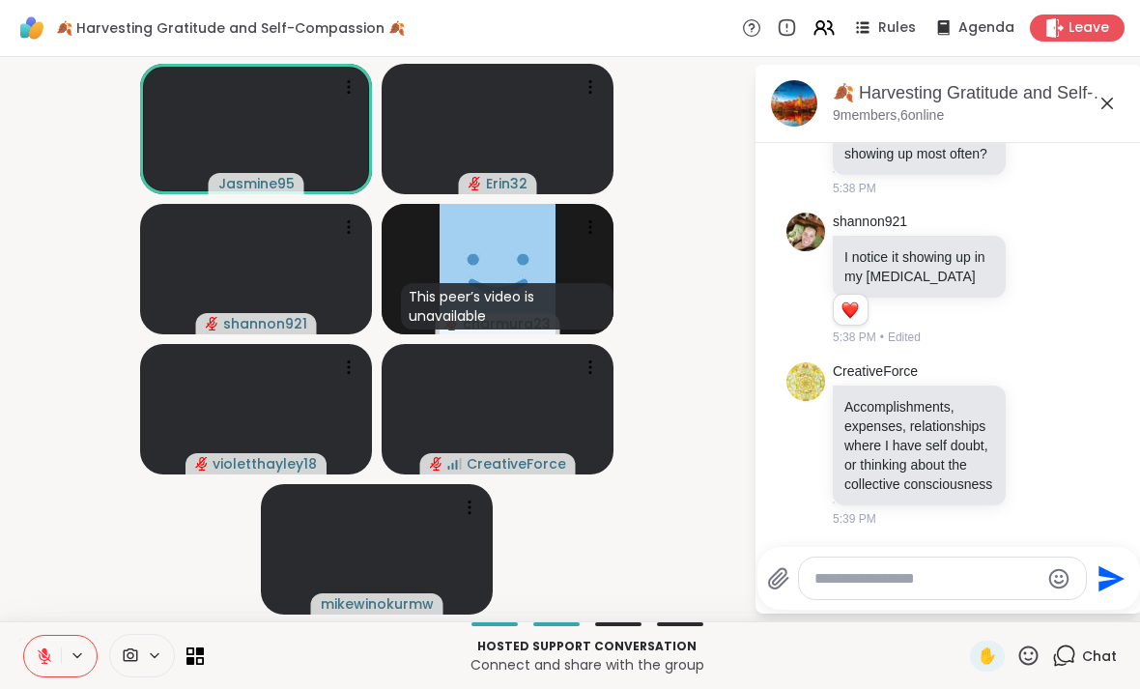
click at [682, 384] on video-player-container "Jasmine95 Erin32 shannon921 This peer’s video is unavailable charmura23 violett…" at bounding box center [377, 339] width 730 height 549
click at [52, 657] on icon at bounding box center [44, 655] width 17 height 17
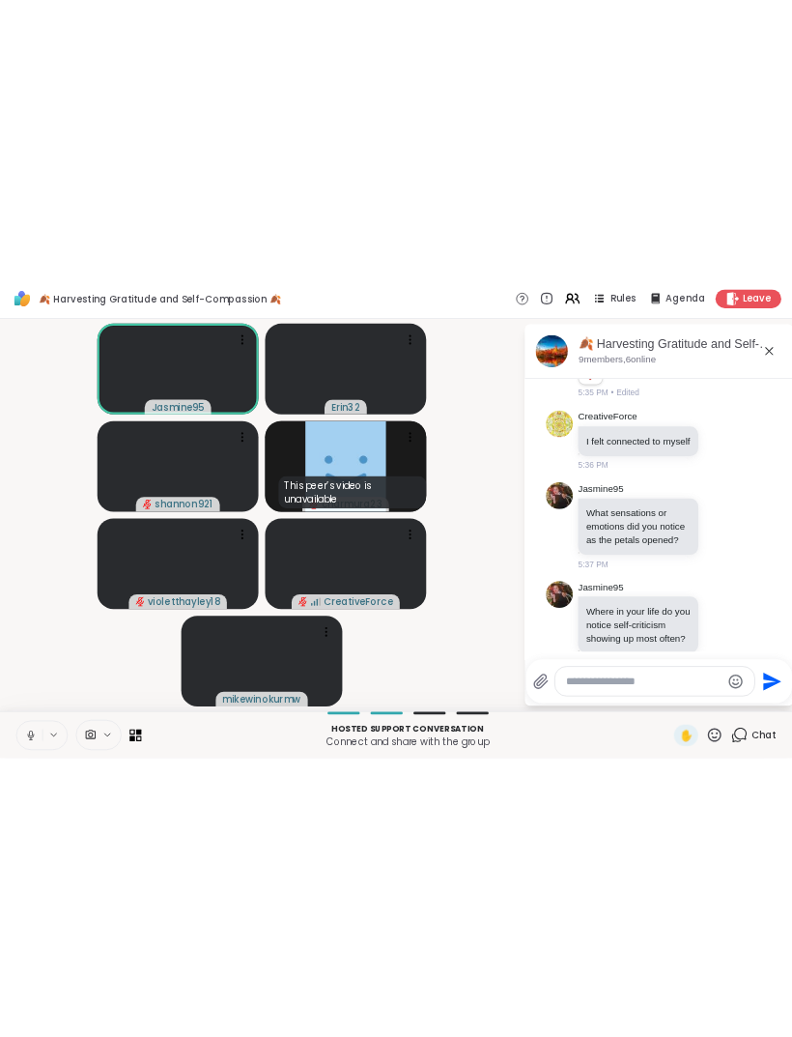
scroll to position [1298, 0]
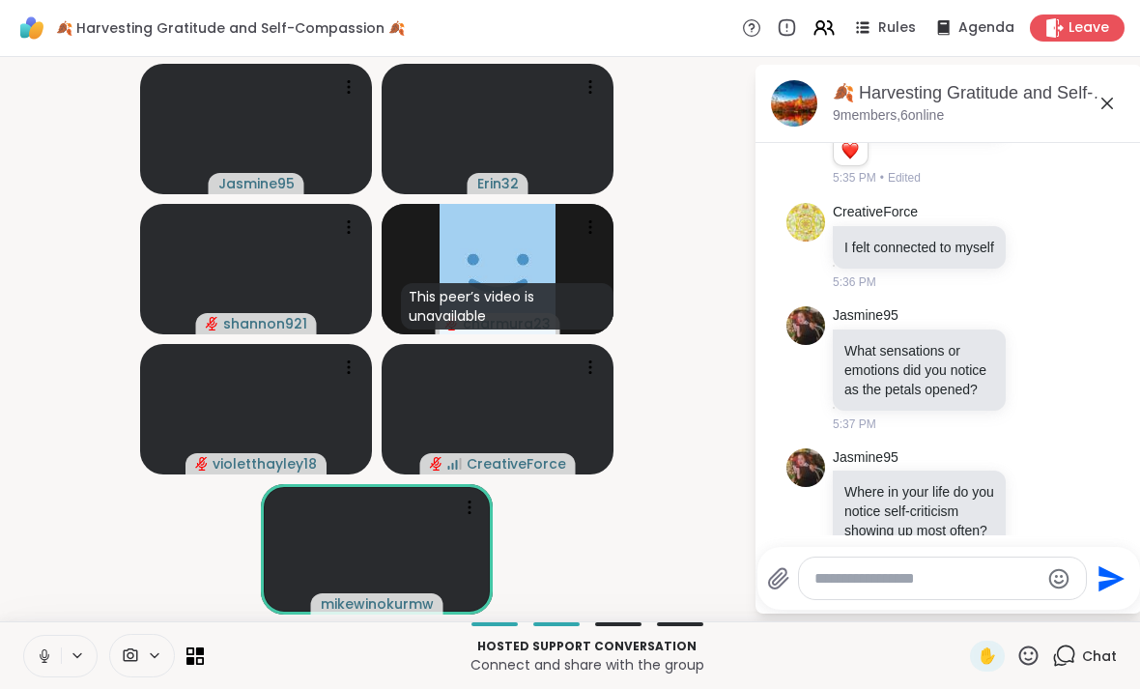
click at [43, 642] on button at bounding box center [42, 656] width 37 height 41
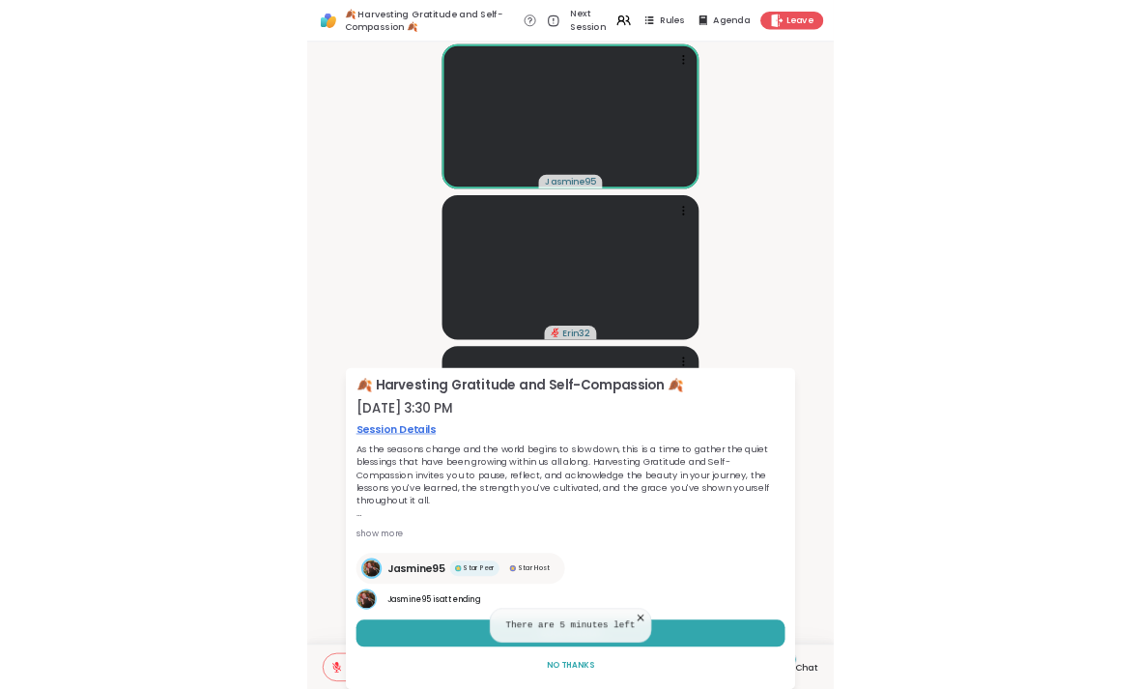
scroll to position [54, 0]
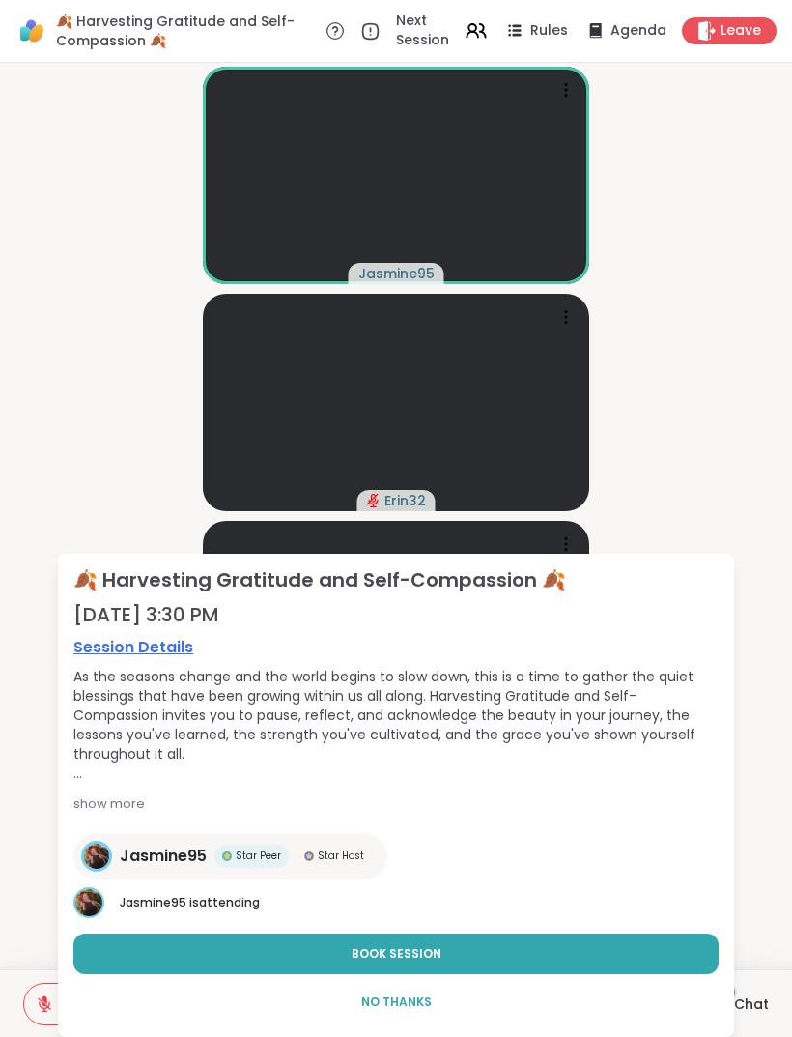
click at [721, 34] on div "Leave" at bounding box center [729, 30] width 95 height 27
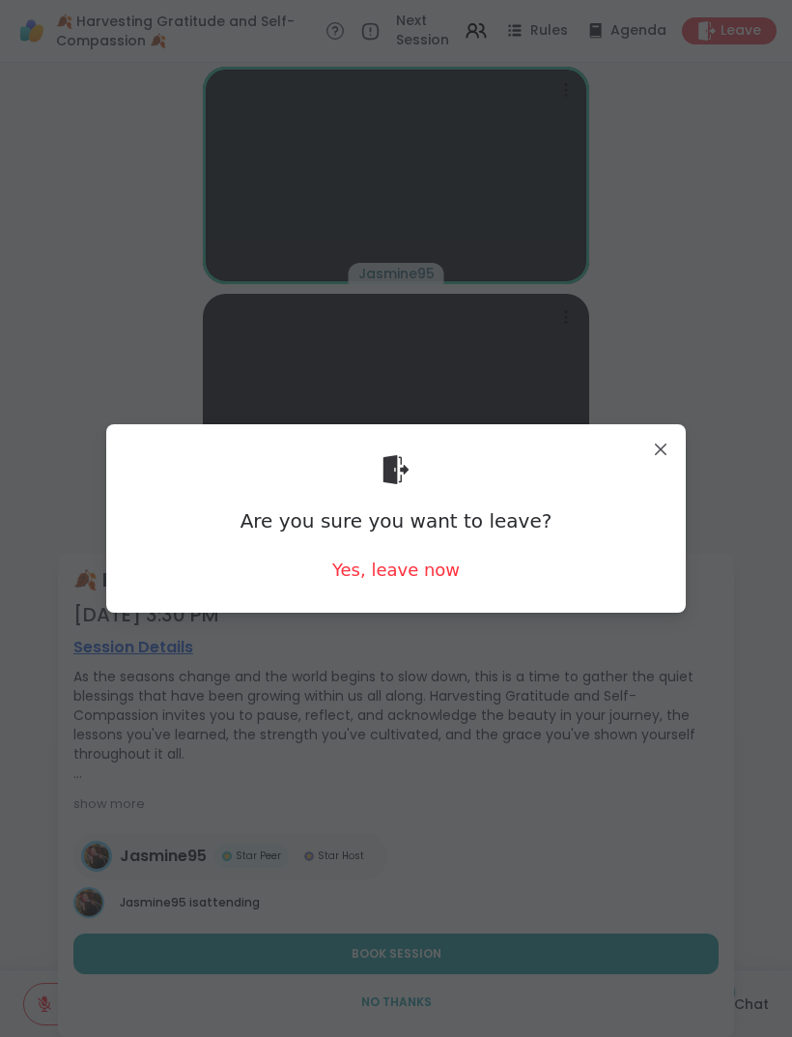
click at [427, 578] on div "Yes, leave now" at bounding box center [396, 569] width 128 height 24
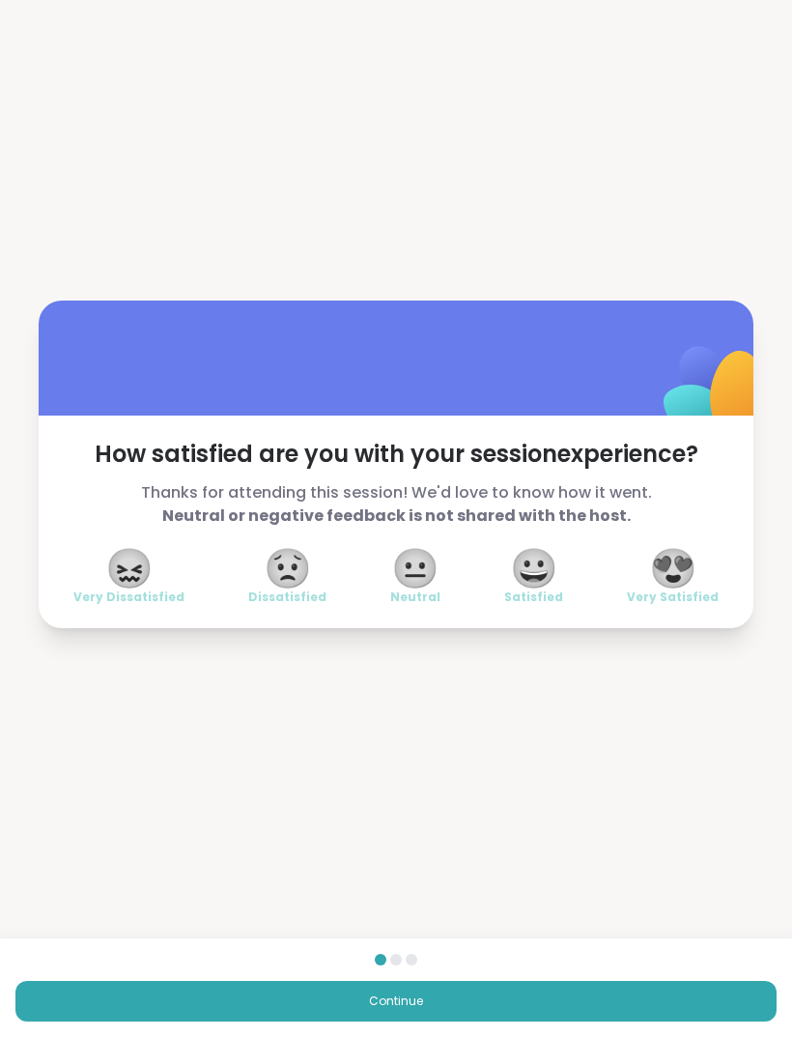
click at [784, 437] on div "How satisfied are you with your session experience? Thanks for attending this s…" at bounding box center [396, 464] width 792 height 928
click at [781, 688] on div "How satisfied are you with your session experience? Thanks for attending this s…" at bounding box center [396, 464] width 792 height 928
